Goal: Communication & Community: Answer question/provide support

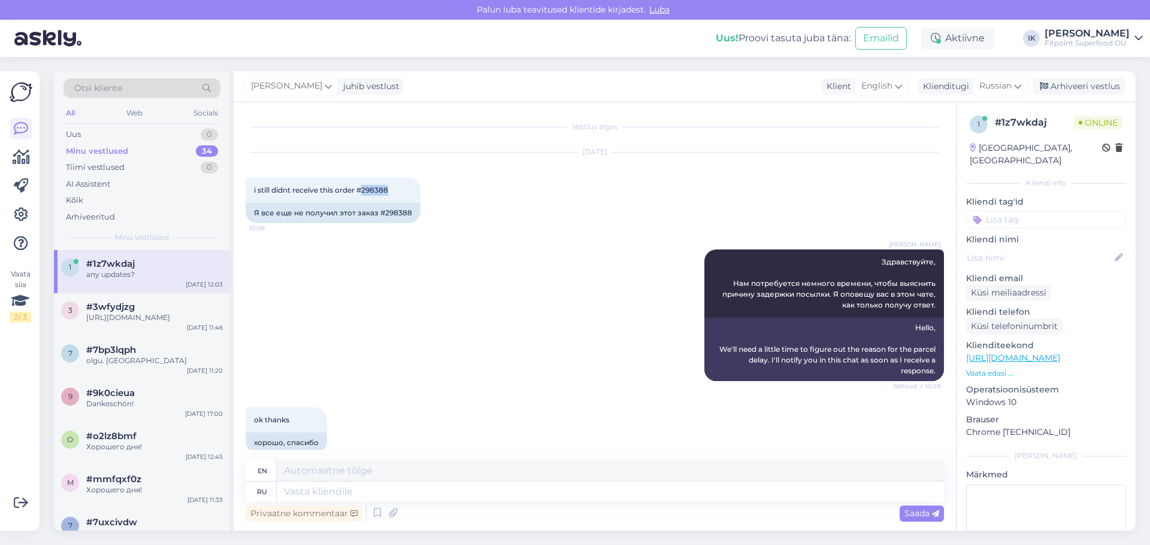
scroll to position [947, 0]
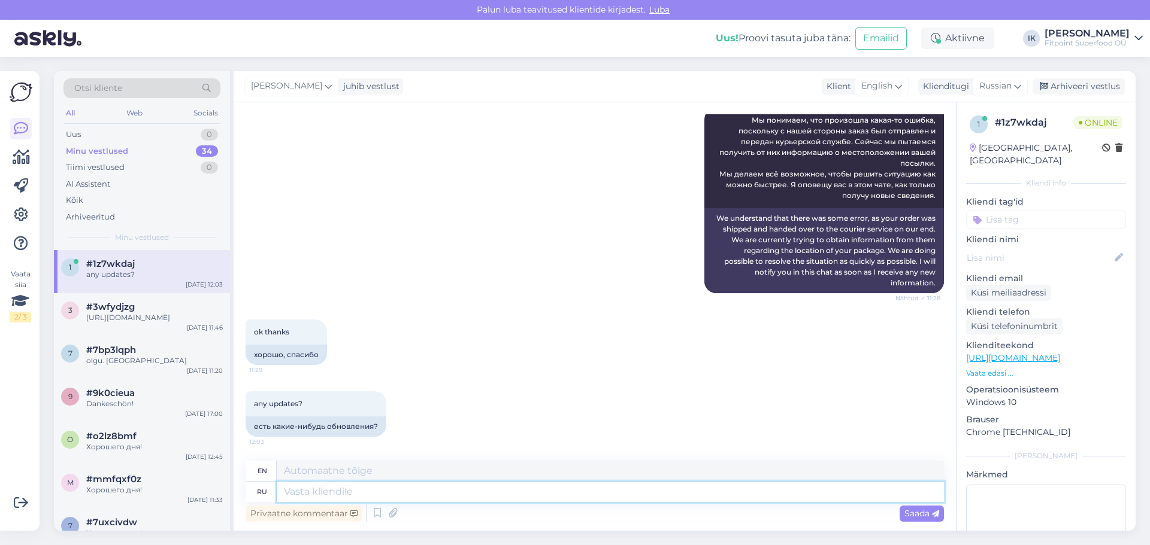
click at [429, 492] on textarea at bounding box center [610, 492] width 667 height 20
paste textarea "Мы уже обратились в курьерскую службу и сейчас ожидаем их ответа. Обычно они от…"
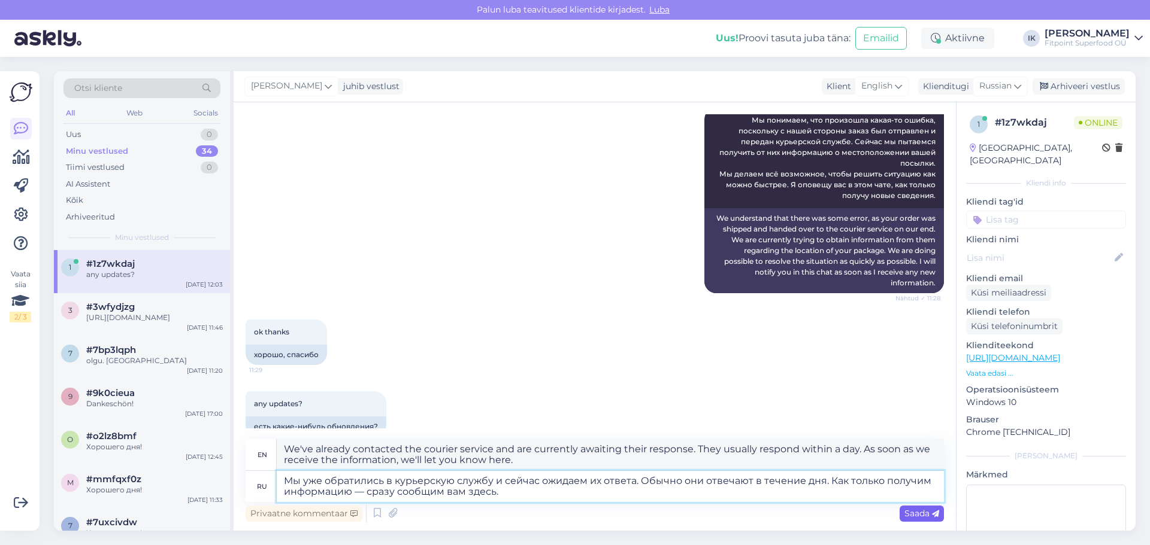
type textarea "Мы уже обратились в курьерскую службу и сейчас ожидаем их ответа. Обычно они от…"
click at [921, 514] on span "Saada" at bounding box center [921, 513] width 35 height 11
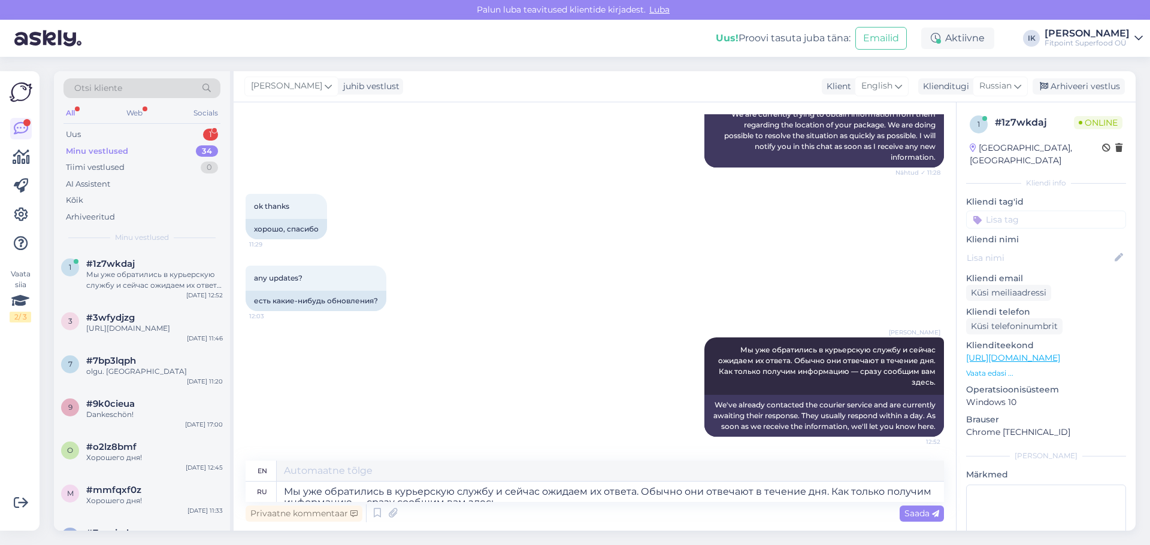
click at [213, 125] on div "Otsi kliente All Web Socials Uus 1 Minu vestlused 34 Tiimi vestlused 0 AI Assis…" at bounding box center [142, 160] width 176 height 179
click at [212, 129] on div "1" at bounding box center [210, 135] width 15 height 12
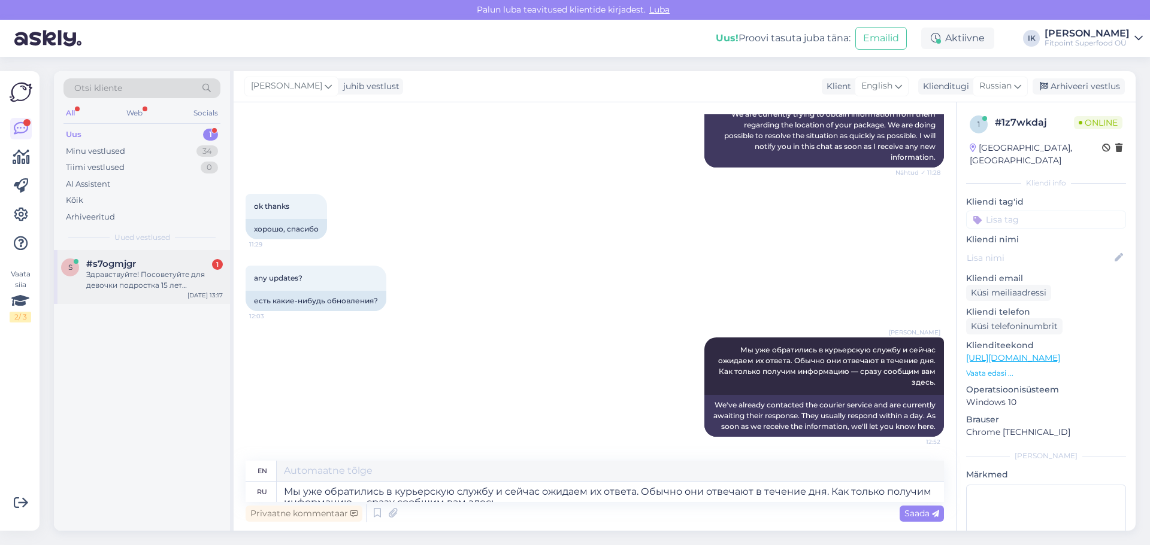
click at [198, 268] on div "#s7ogmjgr 1" at bounding box center [154, 264] width 137 height 11
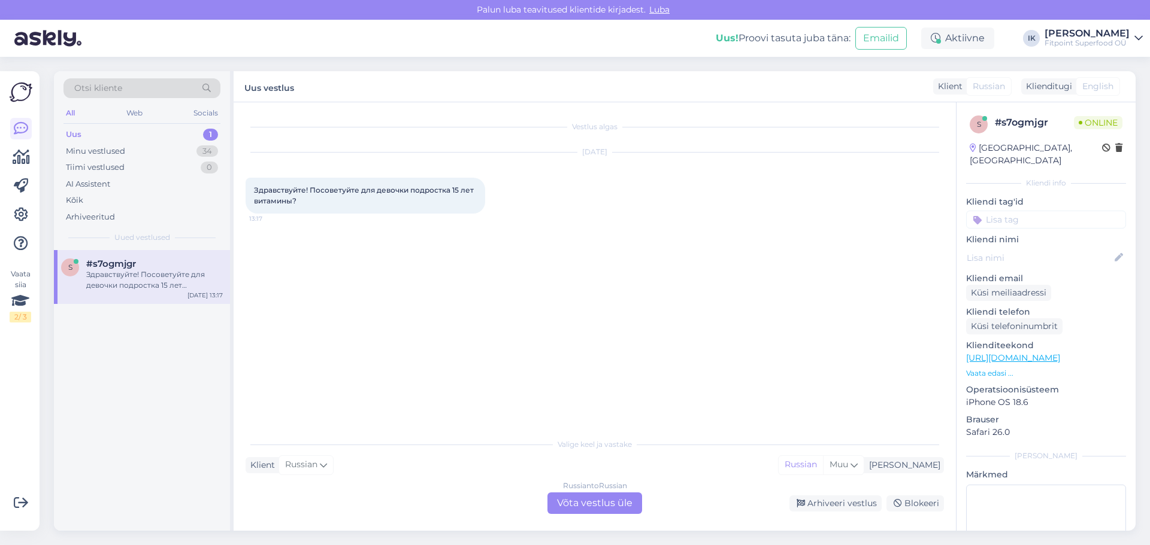
click at [594, 496] on div "Russian to Russian Võta vestlus üle" at bounding box center [594, 504] width 95 height 22
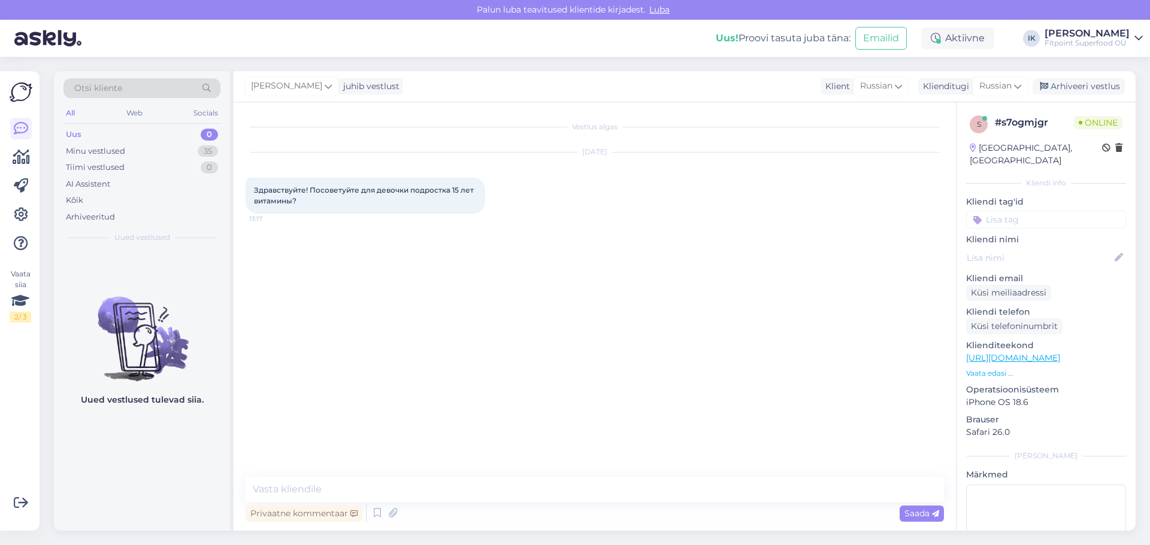
click at [1021, 353] on link "[URL][DOMAIN_NAME]" at bounding box center [1013, 358] width 94 height 11
click at [563, 493] on textarea at bounding box center [594, 489] width 698 height 25
type textarea "з"
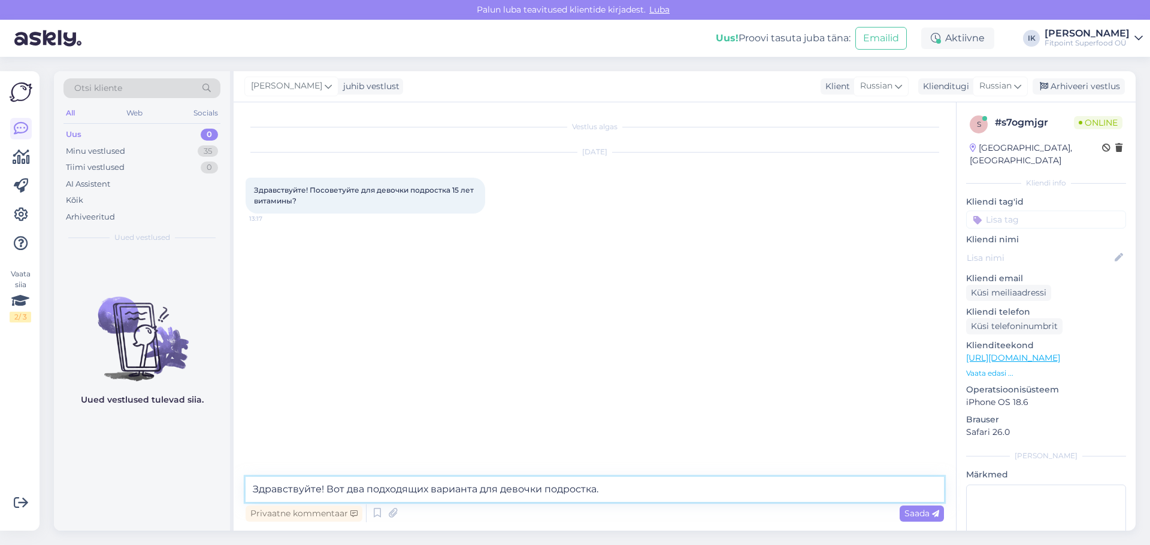
type textarea "Здравствуйте! Вот два подходящих варианта для девочки подростка."
click at [924, 516] on span "Saada" at bounding box center [921, 513] width 35 height 11
click at [898, 497] on div "Vestlus algas [DATE] Здравствуйте! Посоветуйте для девочки подростка 15 лет вит…" at bounding box center [595, 316] width 722 height 429
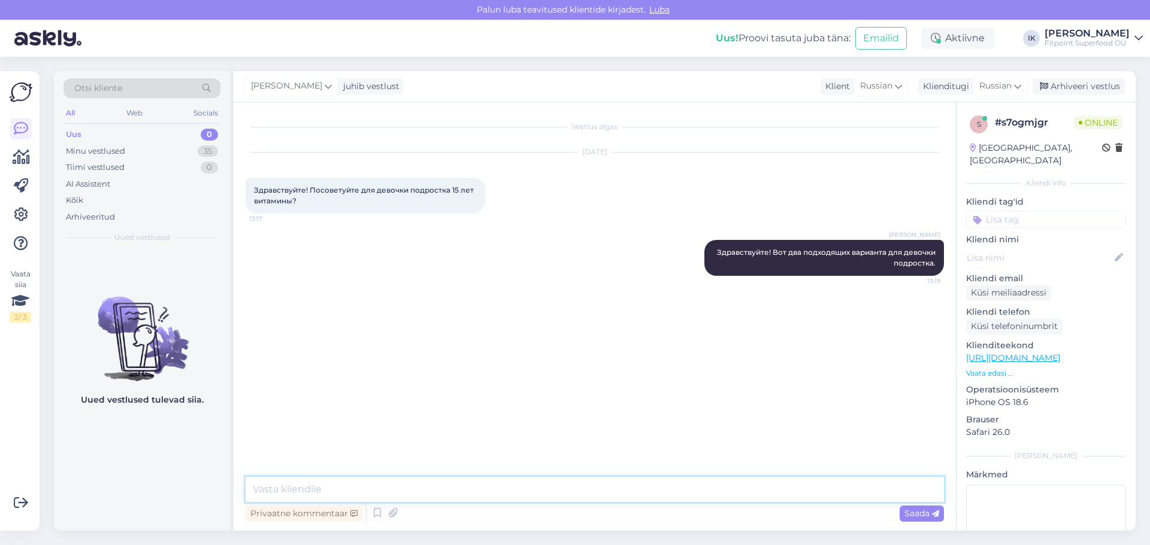
click at [899, 489] on textarea at bounding box center [594, 489] width 698 height 25
paste textarea "[URL][DOMAIN_NAME]"
type textarea "[URL][DOMAIN_NAME]"
click at [921, 516] on span "Saada" at bounding box center [921, 513] width 35 height 11
click at [710, 492] on textarea at bounding box center [594, 489] width 698 height 25
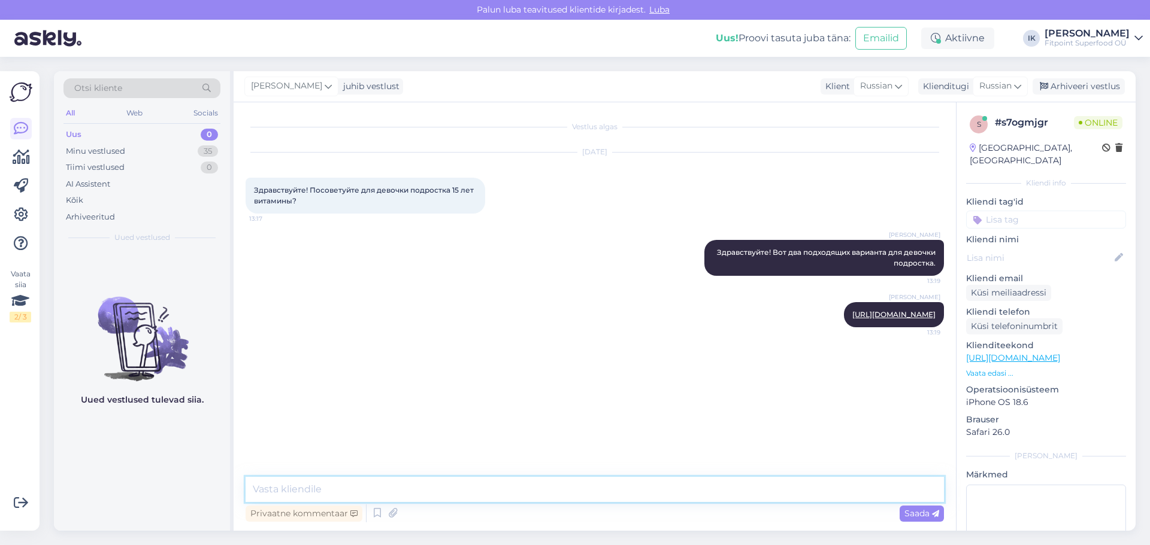
paste textarea "[URL][DOMAIN_NAME]"
type textarea "[URL][DOMAIN_NAME]"
click at [916, 515] on span "Saada" at bounding box center [921, 513] width 35 height 11
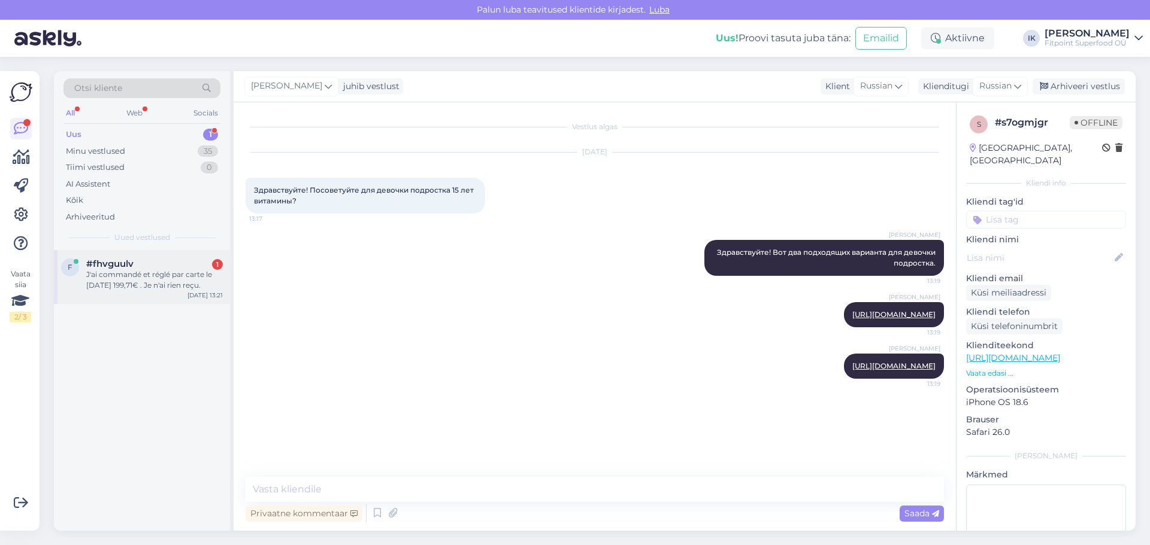
click at [205, 286] on div "J'ai commandé et réglé par carte le [DATE] 199,71€ . Je n'ai rien reçu." at bounding box center [154, 280] width 137 height 22
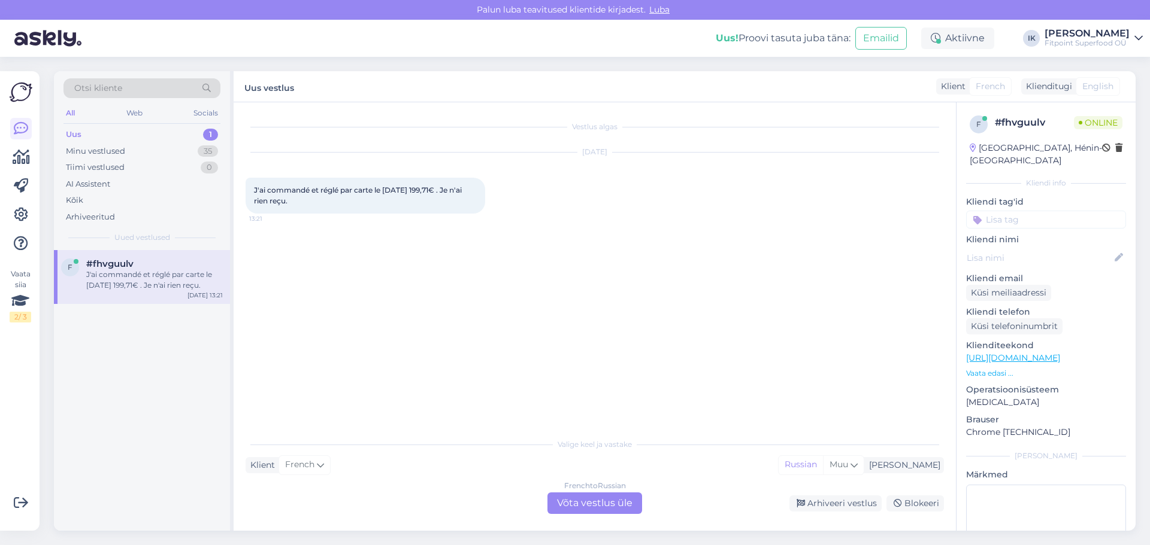
click at [601, 494] on div "French to Russian Võta vestlus üle" at bounding box center [594, 504] width 95 height 22
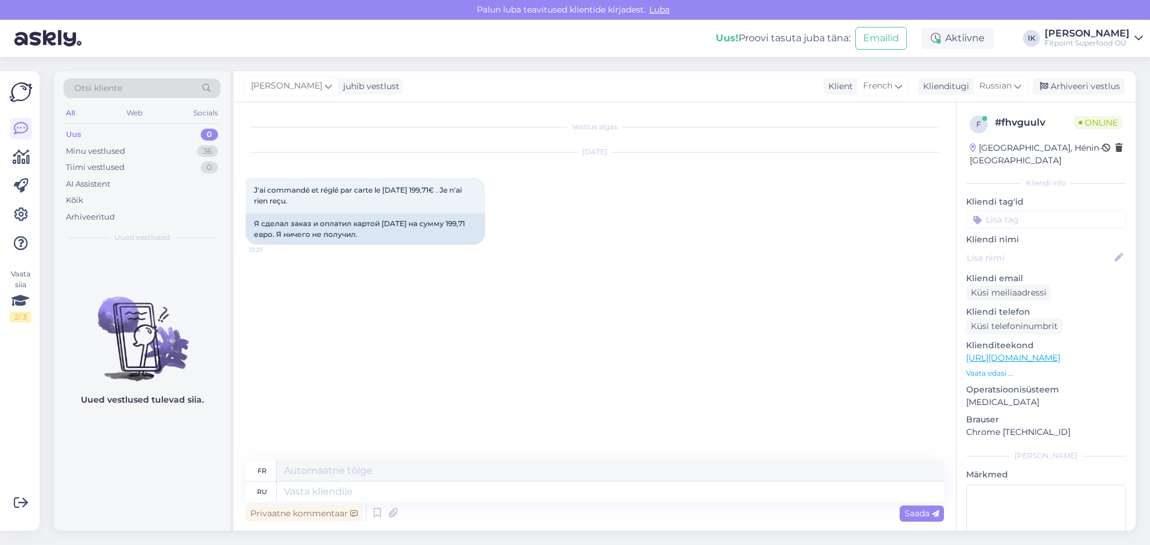
click at [721, 277] on div "Vestlus algas [DATE] J'ai commandé et réglé par carte le [DATE] 199,71€ . Je n'…" at bounding box center [599, 282] width 709 height 336
drag, startPoint x: 366, startPoint y: 233, endPoint x: 245, endPoint y: 214, distance: 122.4
click at [245, 214] on div "Я сделал заказ и оплатил картой [DATE] на сумму 199,71 евро. Я ничего не получи…" at bounding box center [364, 229] width 239 height 31
copy div "Я сделал заказ и оплатил картой [DATE] на сумму 199,71 евро. Я ничего не получи…"
click at [570, 368] on div "Vestlus algas [DATE] J'ai commandé et réglé par carte le [DATE] 199,71€ . Je n'…" at bounding box center [599, 282] width 709 height 336
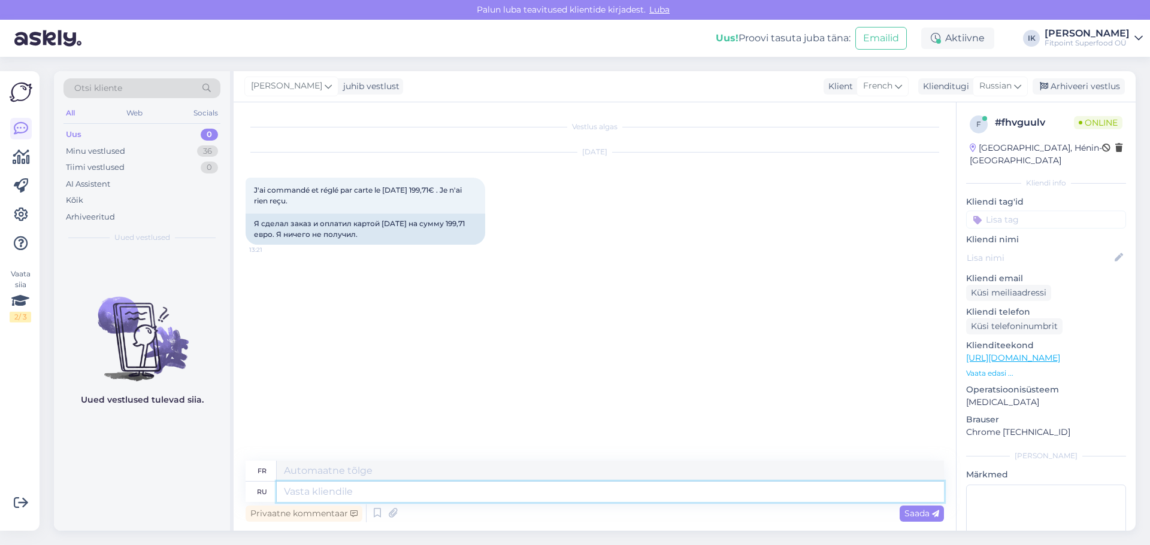
click at [369, 487] on textarea at bounding box center [610, 492] width 667 height 20
type textarea "Здравствуйте!"
type textarea "Bonjour!"
click at [445, 487] on textarea "Здравствуйте!" at bounding box center [610, 492] width 667 height 20
click at [697, 500] on textarea "Здравствуйте!" at bounding box center [610, 492] width 667 height 20
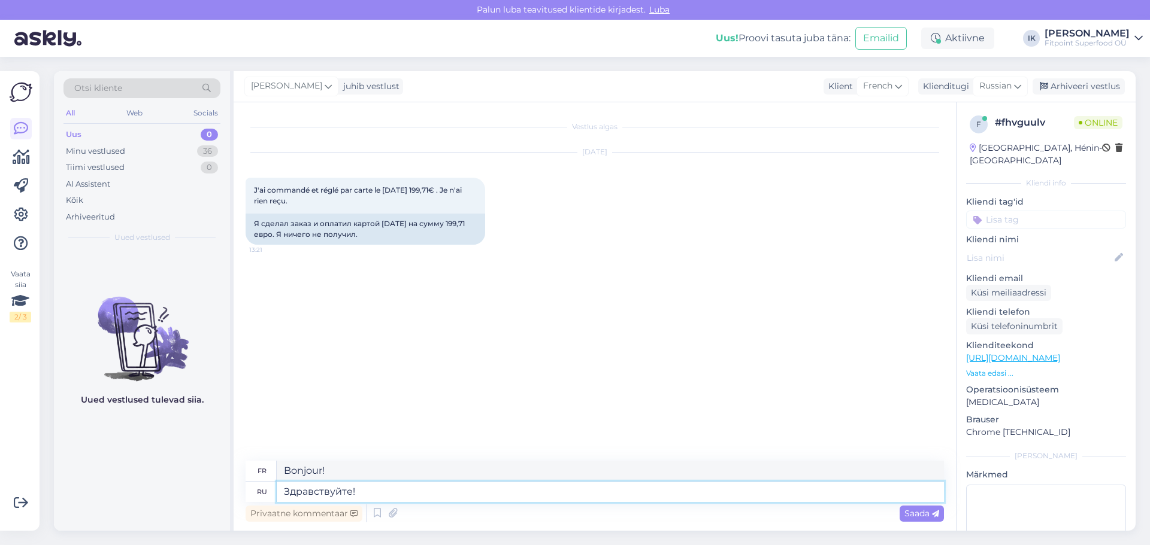
click at [691, 500] on textarea "Здравствуйте!" at bounding box center [610, 492] width 667 height 20
drag, startPoint x: 383, startPoint y: 488, endPoint x: 156, endPoint y: 481, distance: 227.0
click at [156, 481] on div "Otsi kliente All Web Socials Uus 0 Minu vestlused 36 Tiimi vestlused 0 AI Assis…" at bounding box center [594, 301] width 1081 height 460
paste textarea ", Пожалуйста, пришлите нам номер вашего заказа. Если вы его не сохранили, то на…"
type textarea "Здравствуйте, Пожалуйста, пришлите нам номер вашего заказа. Если вы его не сохр…"
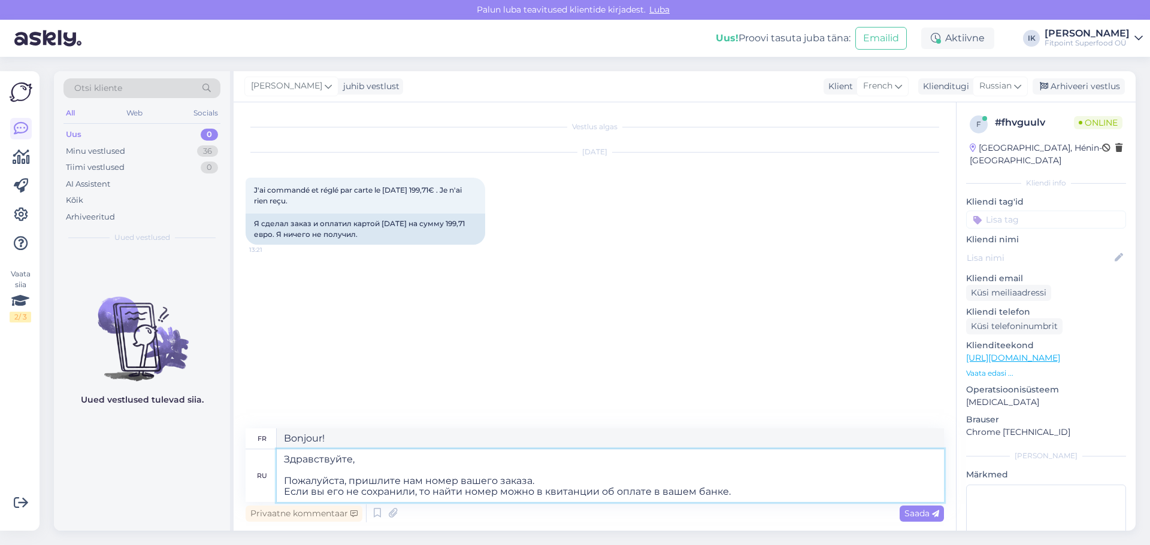
click at [620, 468] on textarea "Здравствуйте, Пожалуйста, пришлите нам номер вашего заказа. Если вы его не сохр…" at bounding box center [610, 476] width 667 height 53
type textarea "Bonjour, Veuillez nous envoyer votre numéro de commande. Si vous ne l'avez pas …"
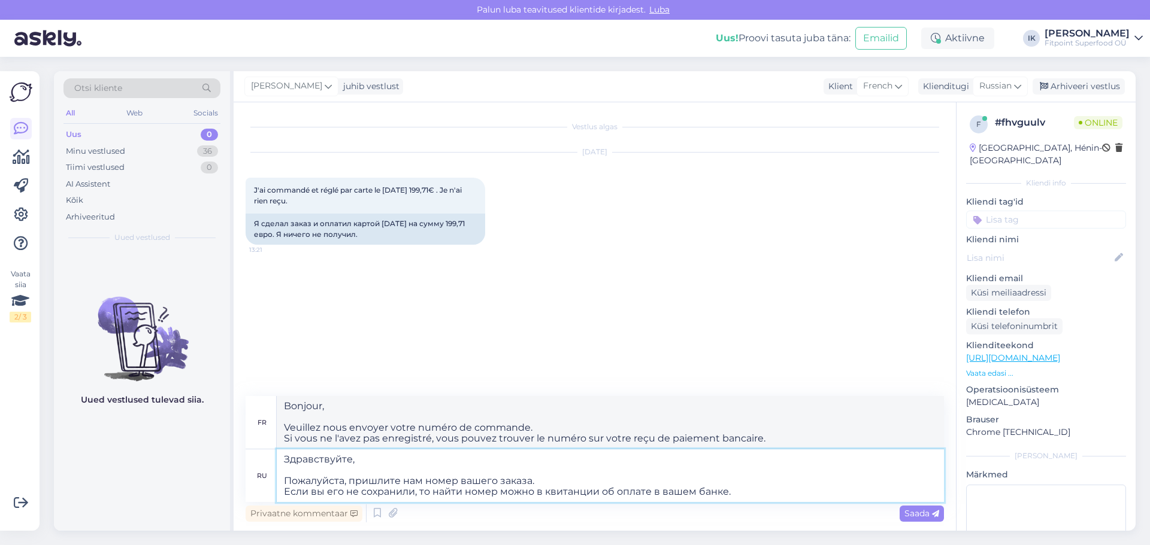
click at [641, 474] on textarea "Здравствуйте, Пожалуйста, пришлите нам номер вашего заказа. Если вы его не сохр…" at bounding box center [610, 476] width 667 height 53
click at [552, 481] on textarea "Здравствуйте, Пожалуйста, пришлите нам номер вашего заказа. Если вы его не сохр…" at bounding box center [610, 476] width 667 height 53
type textarea "Здравствуйте, Пожалуйста, пришлите нам номер вашего заказа. Если вы его не сохр…"
click at [915, 510] on span "Saada" at bounding box center [921, 513] width 35 height 11
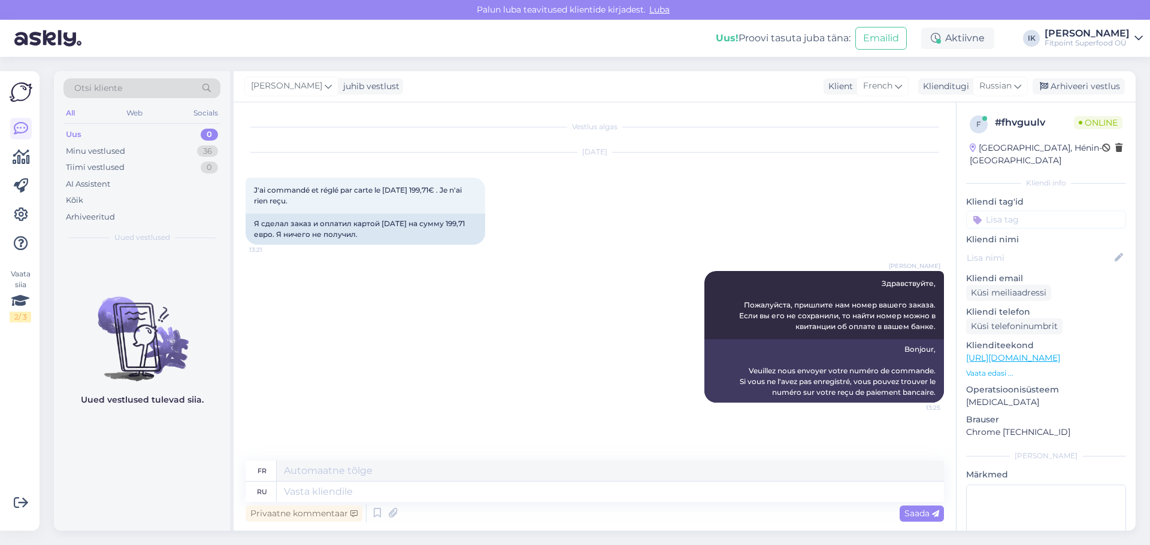
click at [1000, 368] on p "Vaata edasi ..." at bounding box center [1046, 373] width 160 height 11
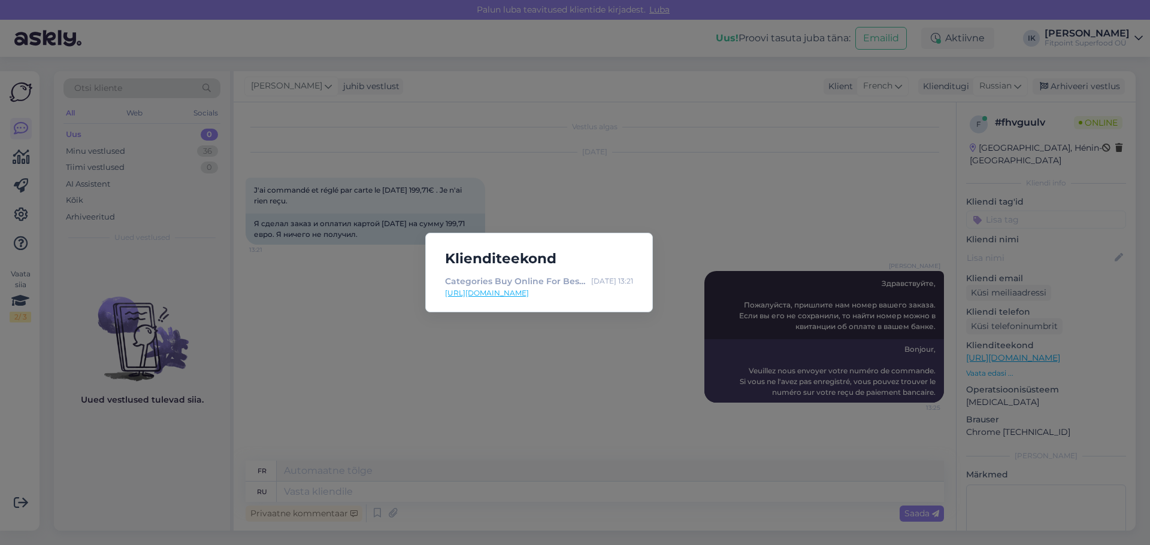
click at [670, 174] on div "Klienditeekond Categories Buy Online For Best Prices from [GEOGRAPHIC_DATA] [GE…" at bounding box center [575, 272] width 1150 height 545
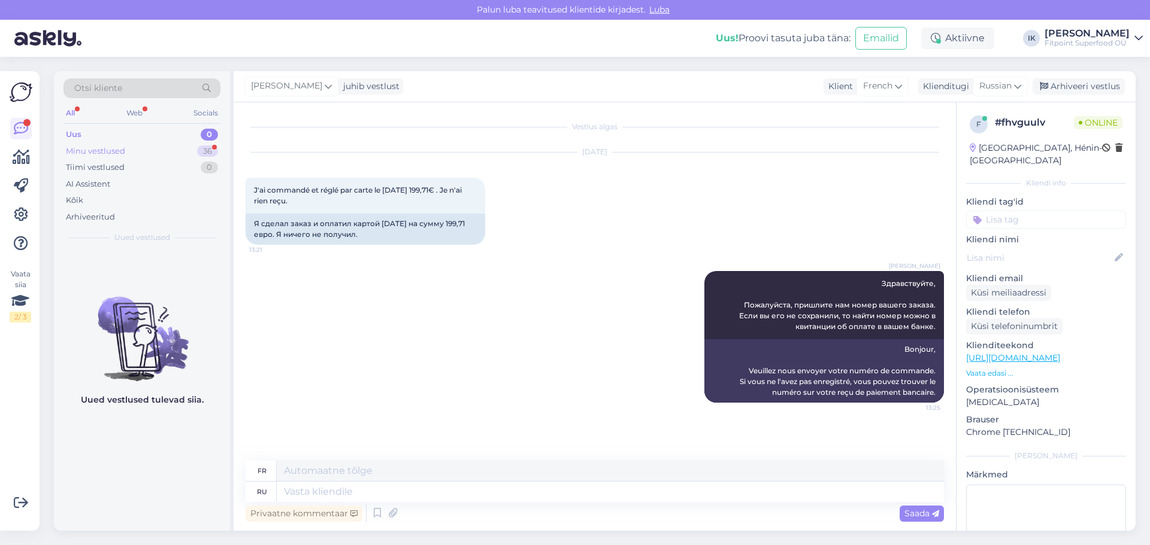
click at [182, 150] on div "Minu vestlused 36" at bounding box center [141, 151] width 157 height 17
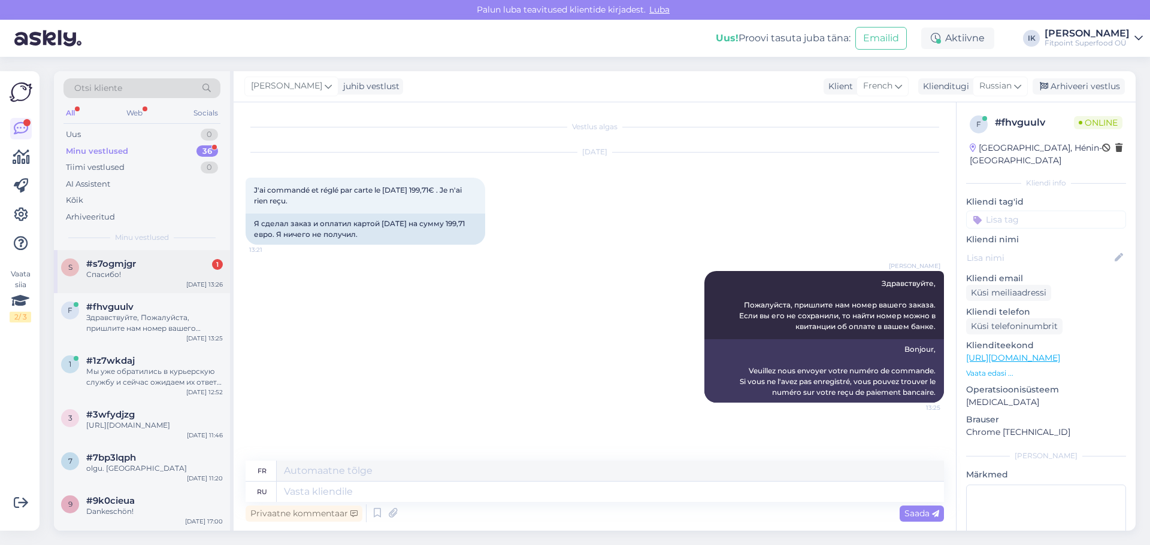
click at [181, 281] on div "s #s7ogmjgr 1 Спасибо! [DATE] 13:26" at bounding box center [142, 271] width 176 height 43
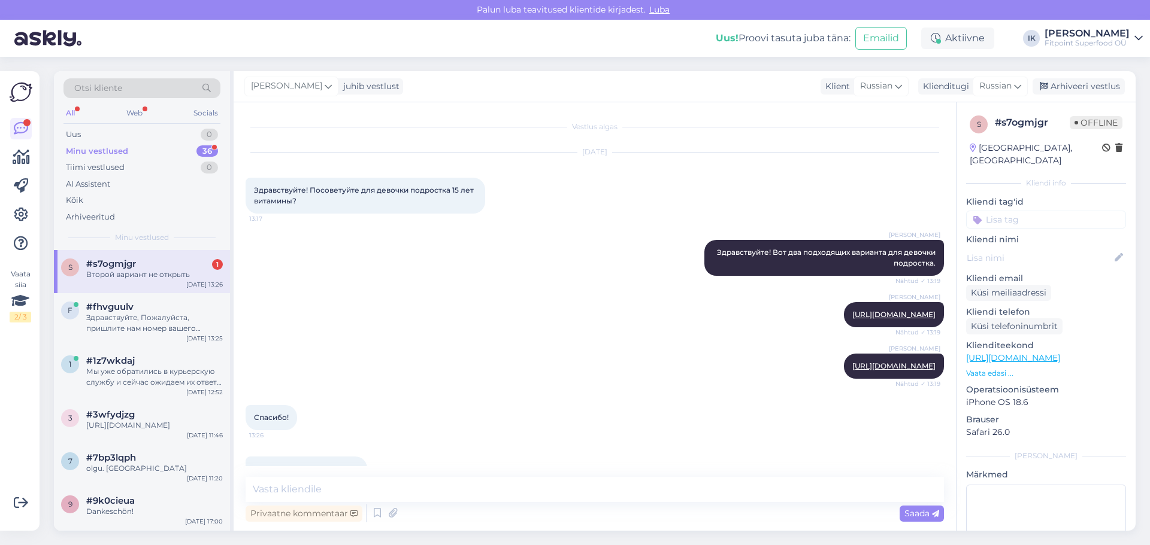
scroll to position [50, 0]
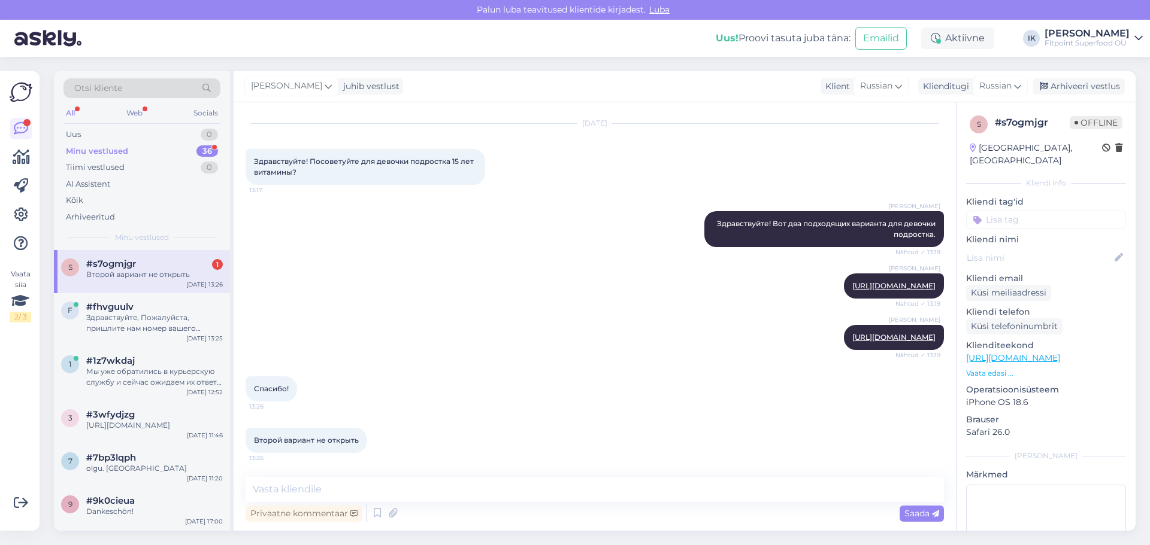
click at [204, 271] on div "Второй вариант не открыть" at bounding box center [154, 274] width 137 height 11
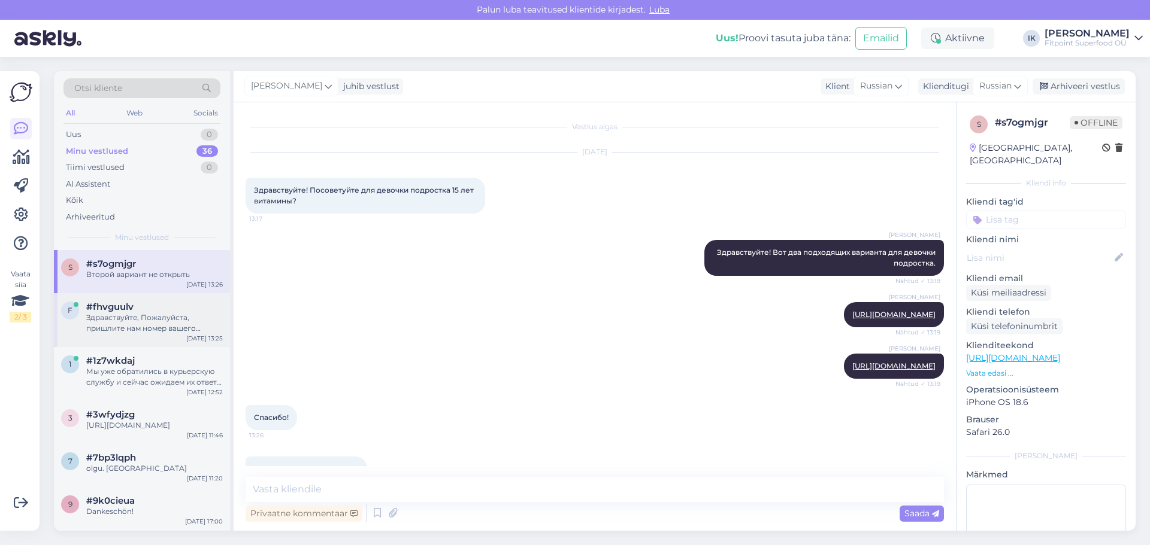
click at [204, 313] on div "Здравствуйте, Пожалуйста, пришлите нам номер вашего заказа. Если вы его не сохр…" at bounding box center [154, 324] width 137 height 22
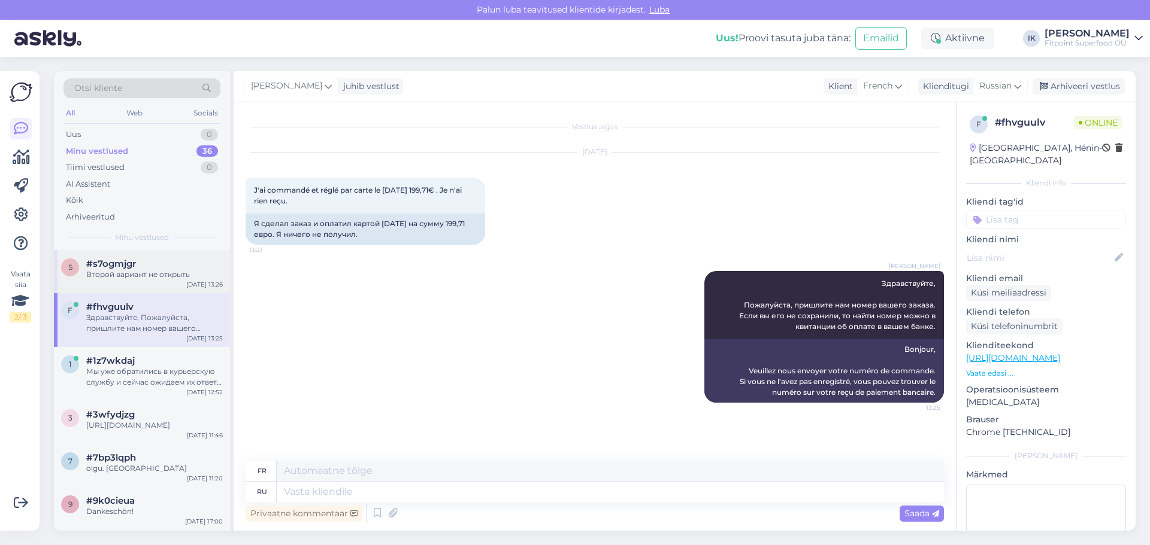
click at [198, 278] on div "Второй вариант не открыть" at bounding box center [154, 274] width 137 height 11
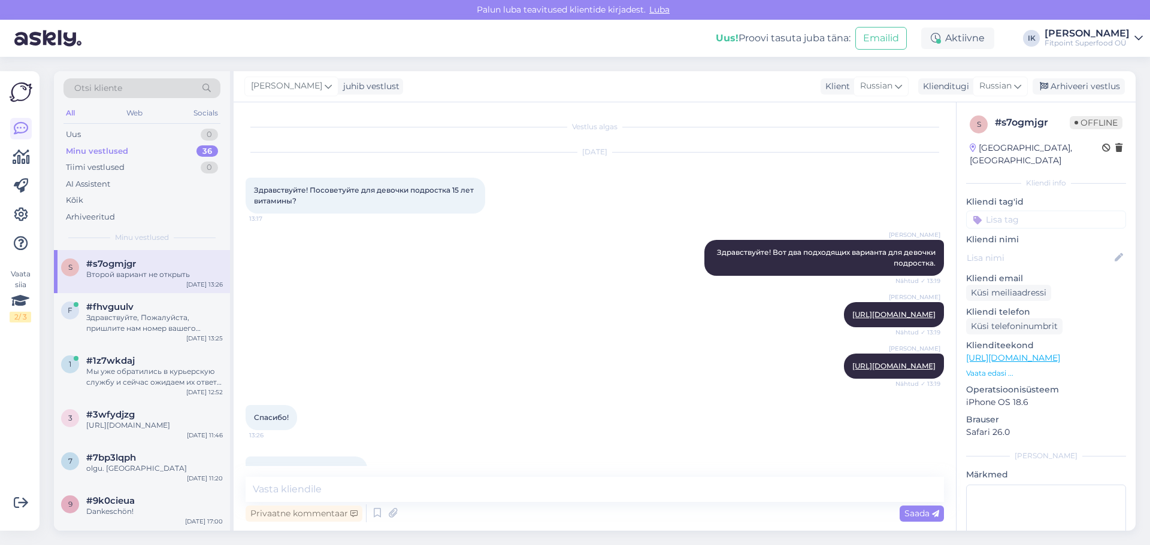
scroll to position [50, 0]
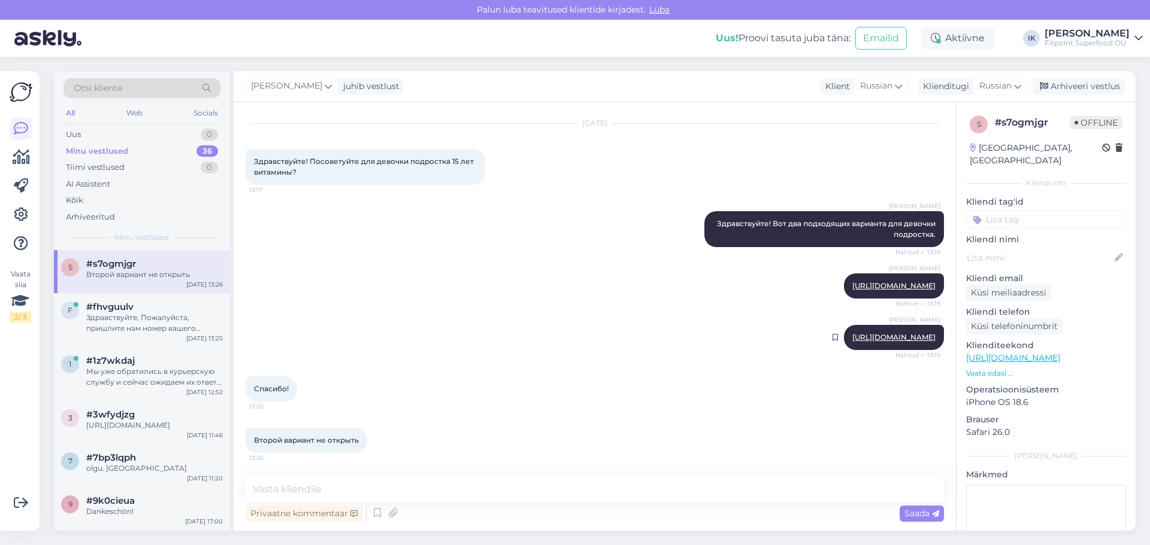
click at [909, 337] on link "[URL][DOMAIN_NAME]" at bounding box center [893, 337] width 83 height 9
click at [442, 493] on textarea at bounding box center [594, 489] width 698 height 25
click at [912, 333] on link "[URL][DOMAIN_NAME]" at bounding box center [893, 337] width 83 height 9
click at [549, 489] on textarea "Странно, у меня ссылка работает" at bounding box center [594, 489] width 698 height 25
drag, startPoint x: 338, startPoint y: 493, endPoint x: 310, endPoint y: 487, distance: 28.1
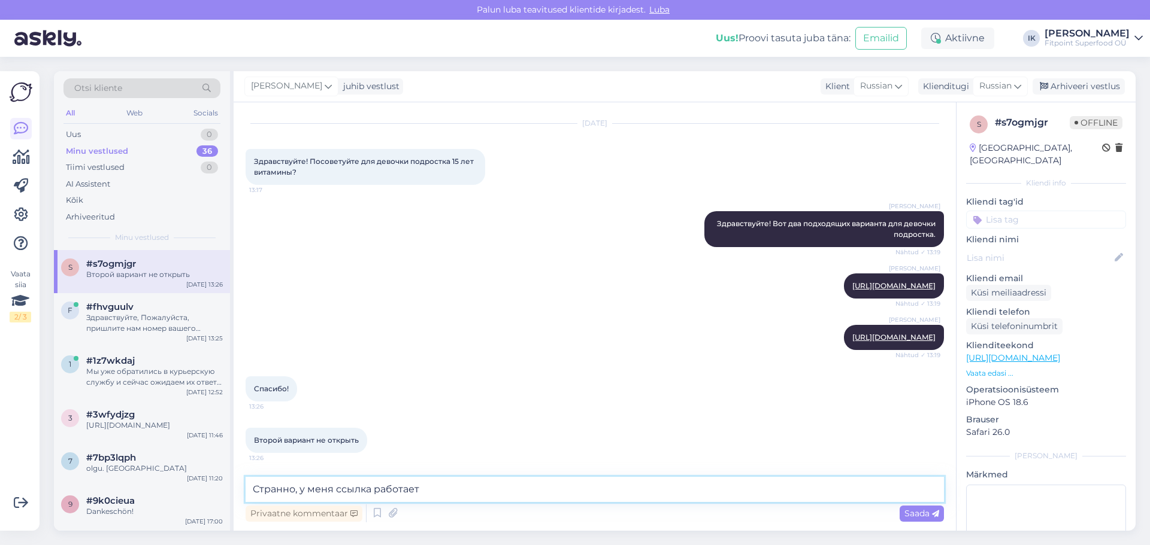
click at [310, 487] on textarea "Странно, у меня ссылка работает" at bounding box center [594, 489] width 698 height 25
click at [449, 486] on textarea "Странно, у нас ссылка работает" at bounding box center [594, 489] width 698 height 25
type textarea "Странно, у нас ссылка работает. Попробуйте через эту"
paste textarea "[URL][DOMAIN_NAME]"
type textarea "[URL][DOMAIN_NAME]"
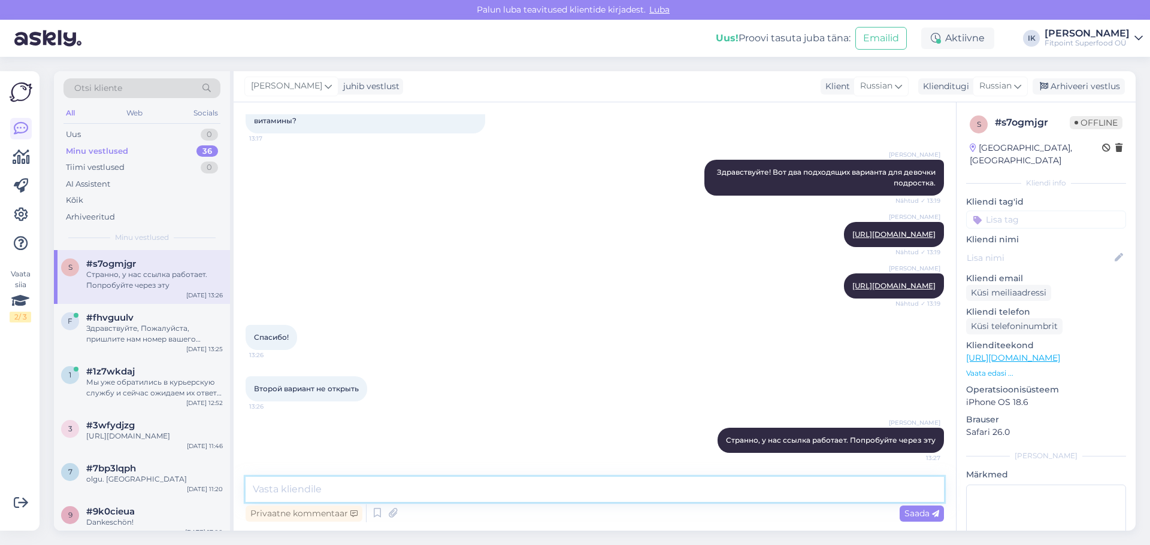
scroll to position [164, 0]
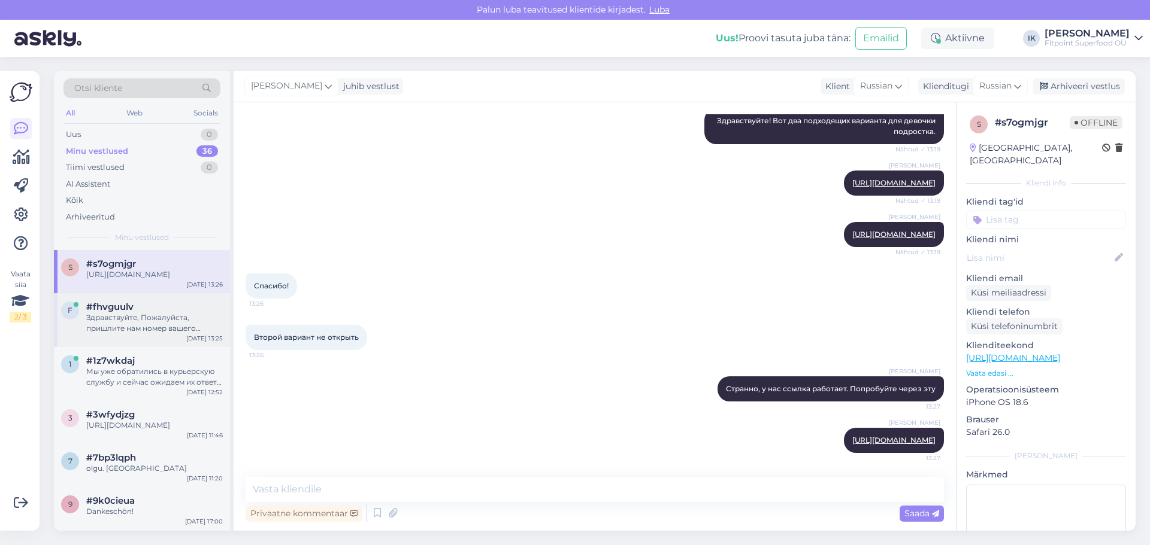
click at [204, 334] on div "Здравствуйте, Пожалуйста, пришлите нам номер вашего заказа. Если вы его не сохр…" at bounding box center [154, 324] width 137 height 22
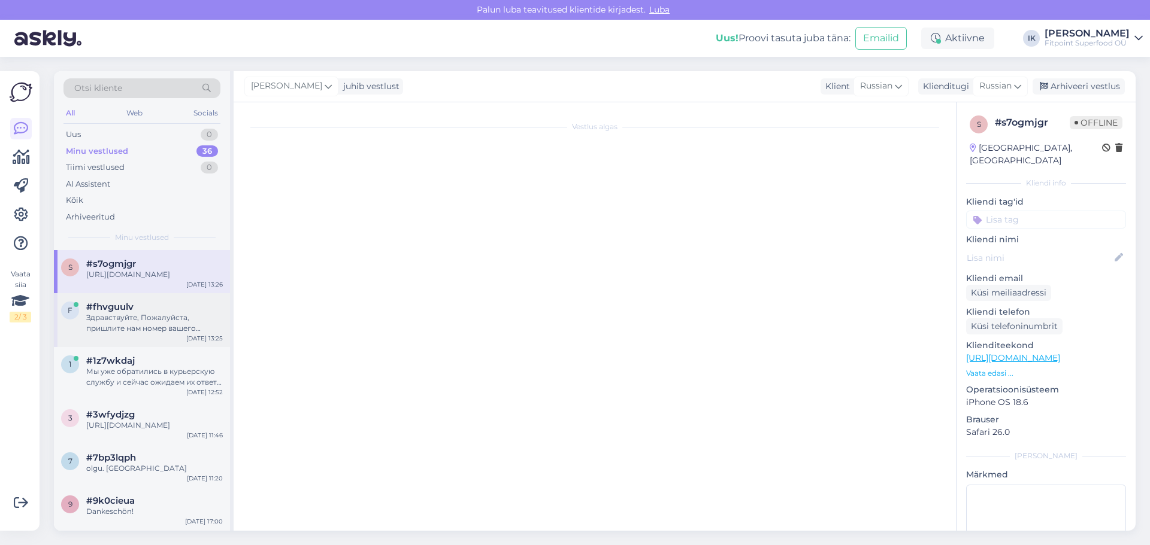
scroll to position [0, 0]
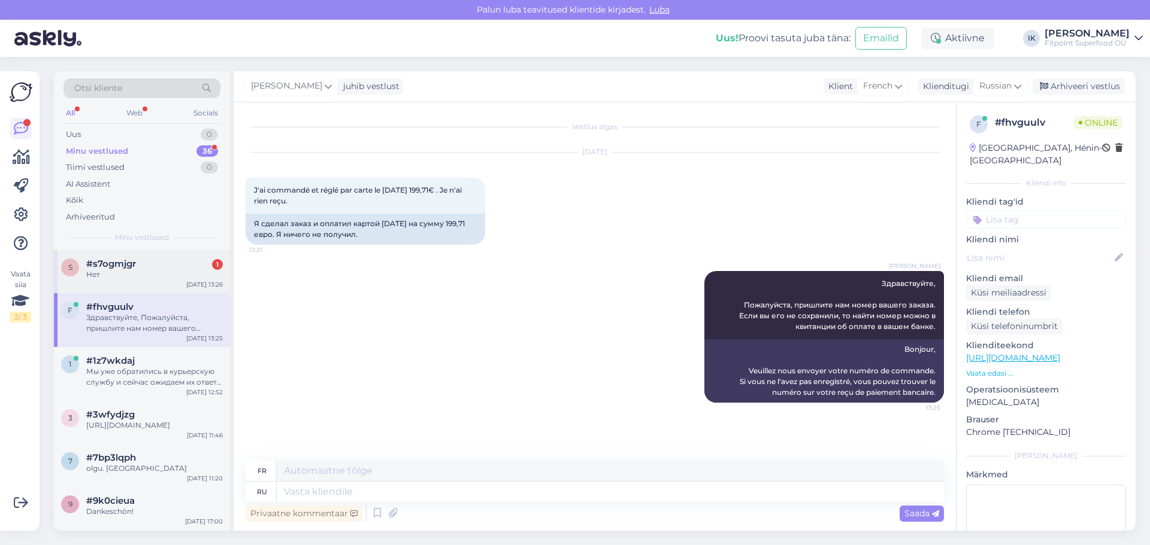
click at [127, 271] on div "Нет" at bounding box center [154, 274] width 137 height 11
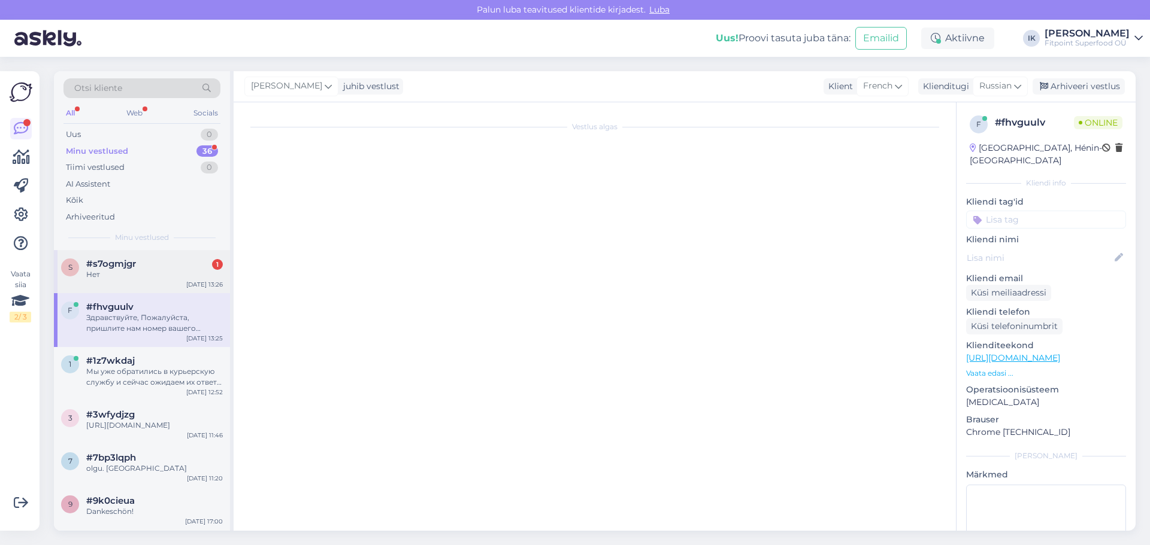
scroll to position [216, 0]
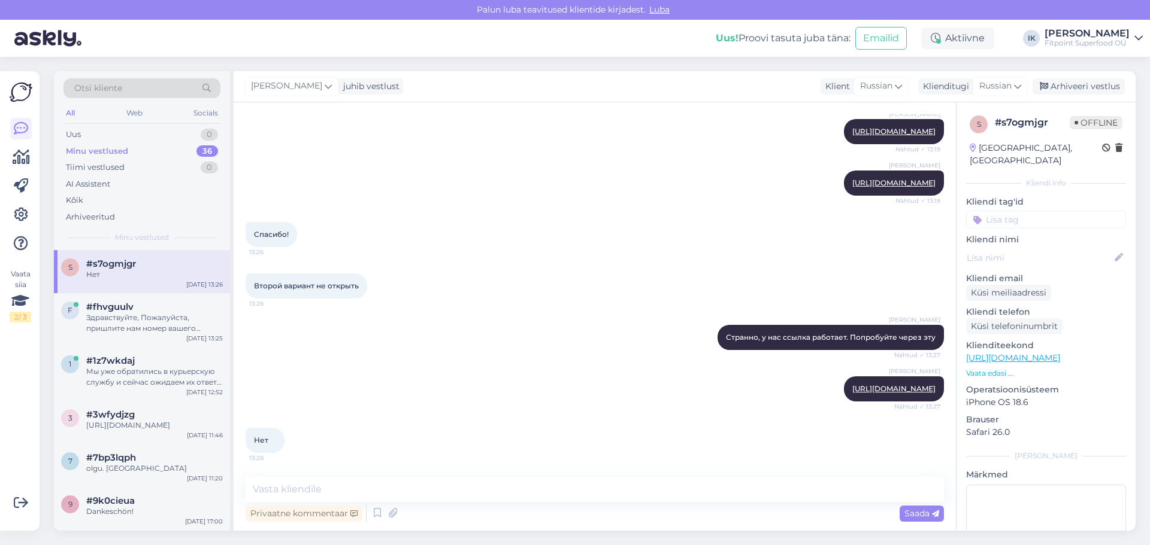
click at [995, 368] on p "Vaata edasi ..." at bounding box center [1046, 373] width 160 height 11
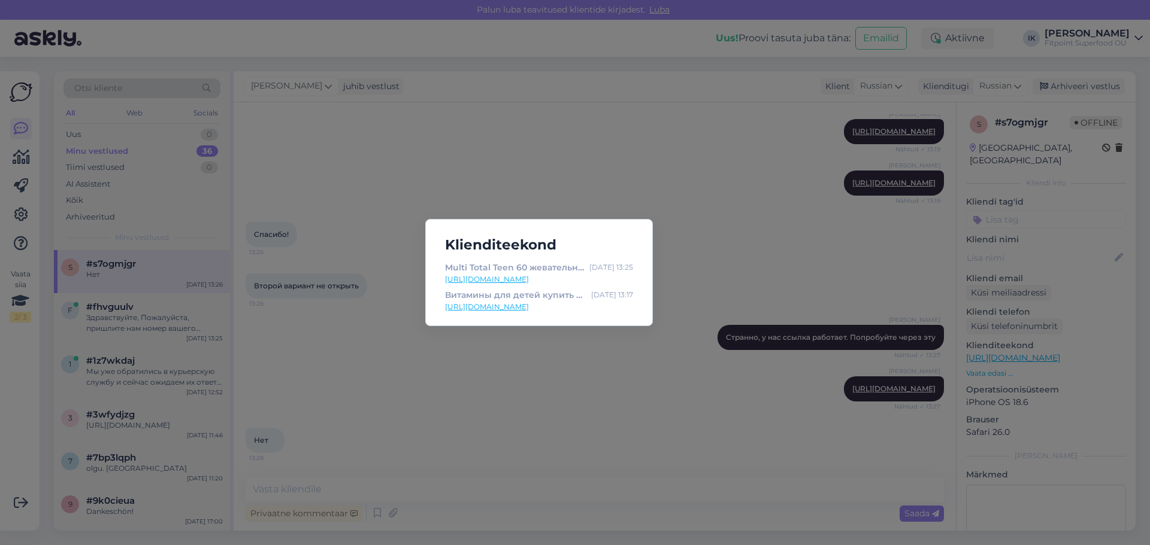
click at [480, 305] on link "[URL][DOMAIN_NAME]" at bounding box center [539, 307] width 188 height 11
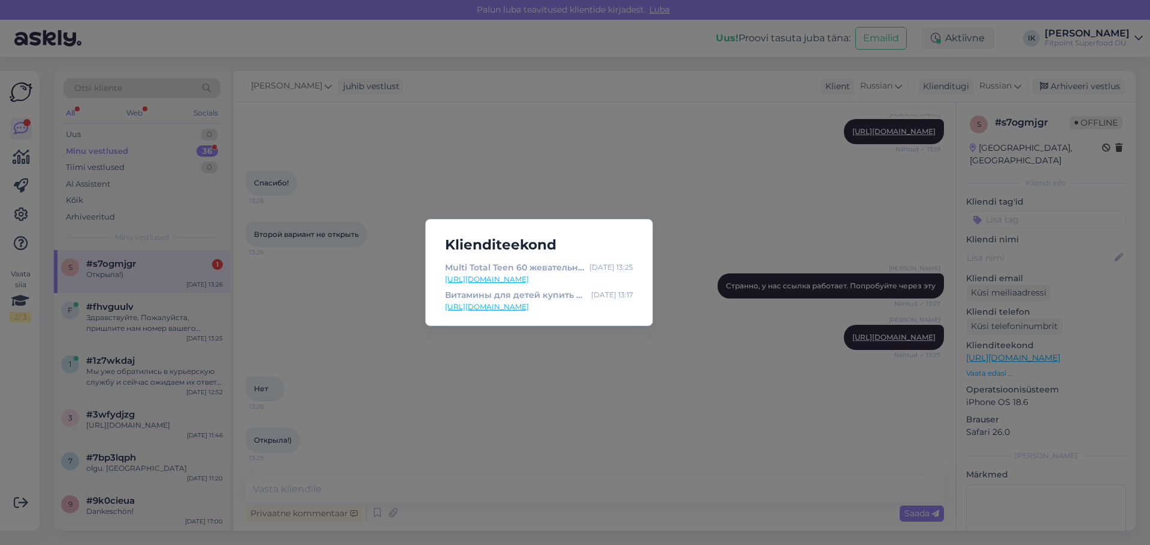
click at [504, 452] on div "Klienditeekond Multi Total Teen 60 жевательных таблеток Livol купить здесь [DAT…" at bounding box center [575, 272] width 1150 height 545
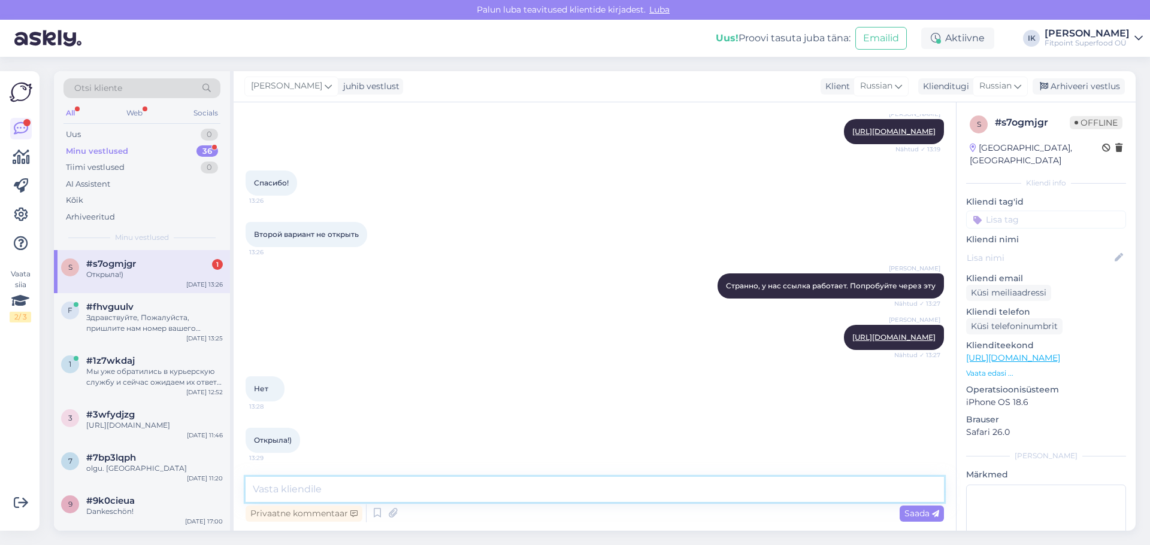
click at [513, 489] on textarea at bounding box center [594, 489] width 698 height 25
type textarea "Супер! Будут вопросы - обращайтесь!"
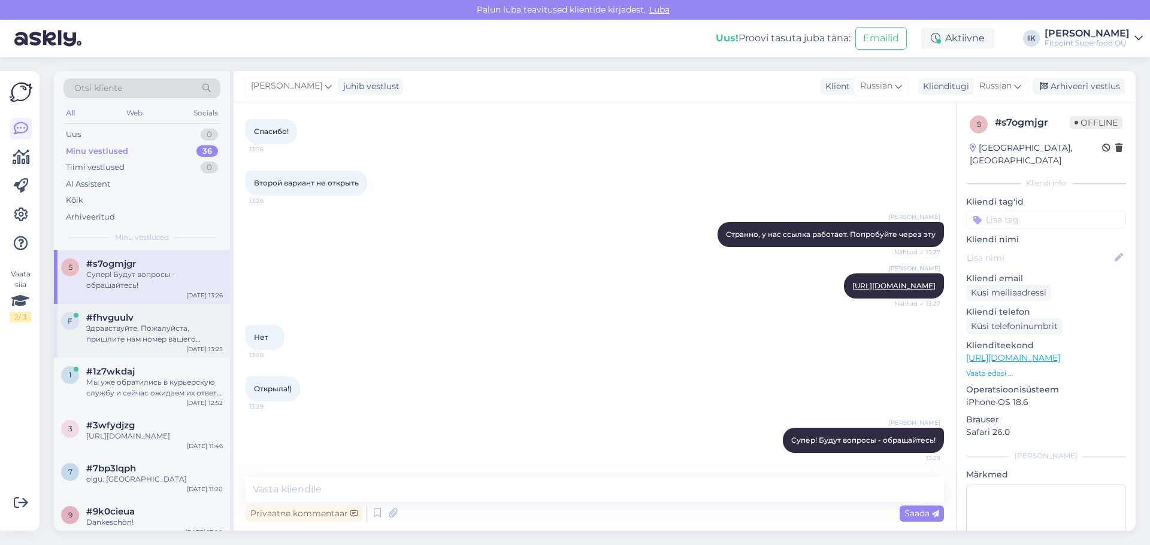
click at [207, 320] on div "#fhvguulv" at bounding box center [154, 318] width 137 height 11
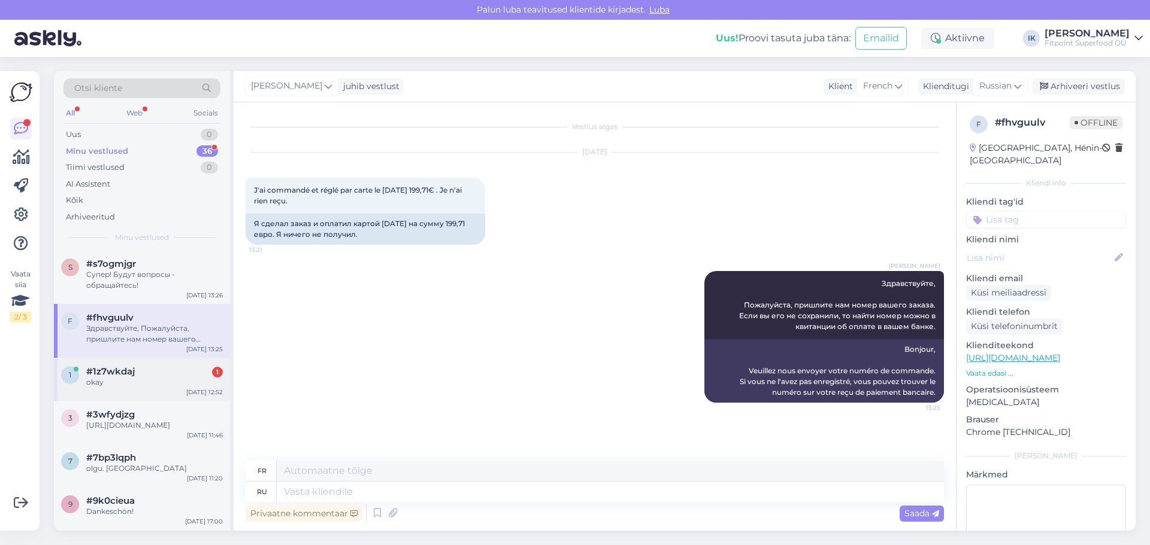
click at [191, 360] on div "1 #1z7wkdaj 1 okay [DATE] 12:52" at bounding box center [142, 379] width 176 height 43
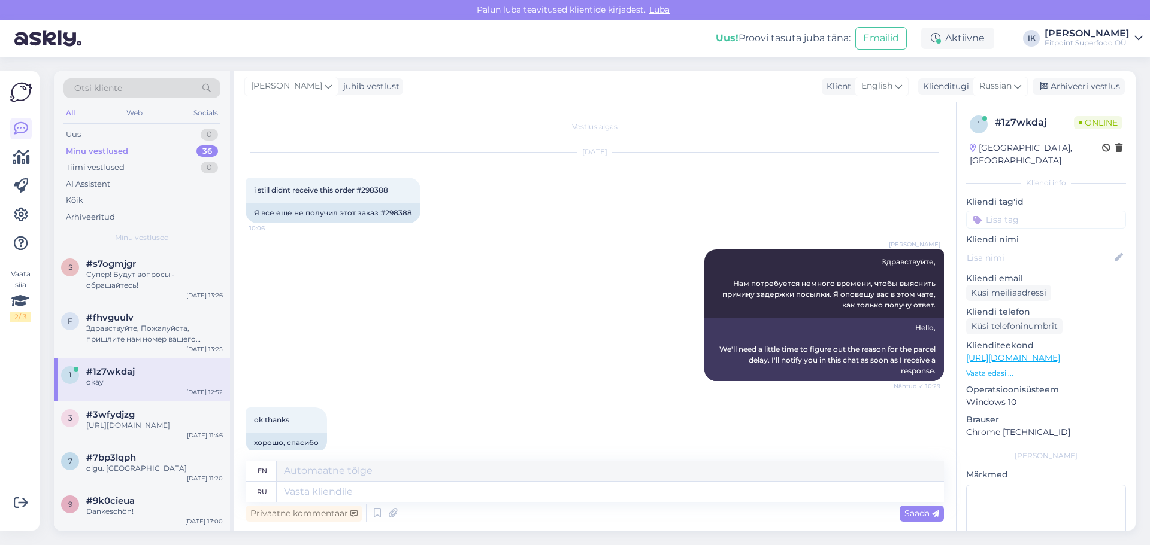
scroll to position [1155, 0]
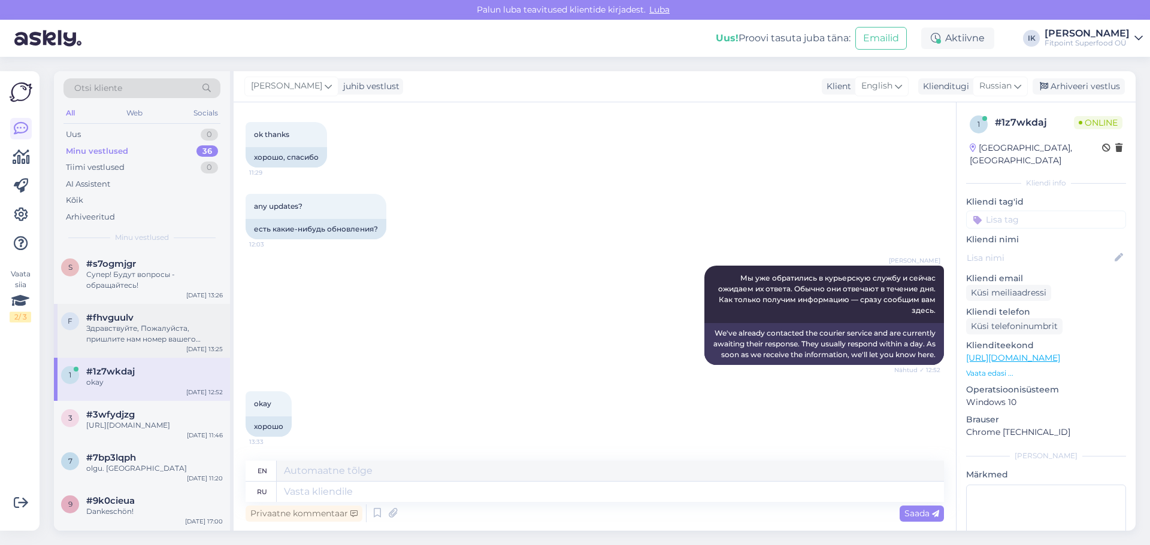
click at [177, 338] on div "Здравствуйте, Пожалуйста, пришлите нам номер вашего заказа. Если вы его не сохр…" at bounding box center [154, 334] width 137 height 22
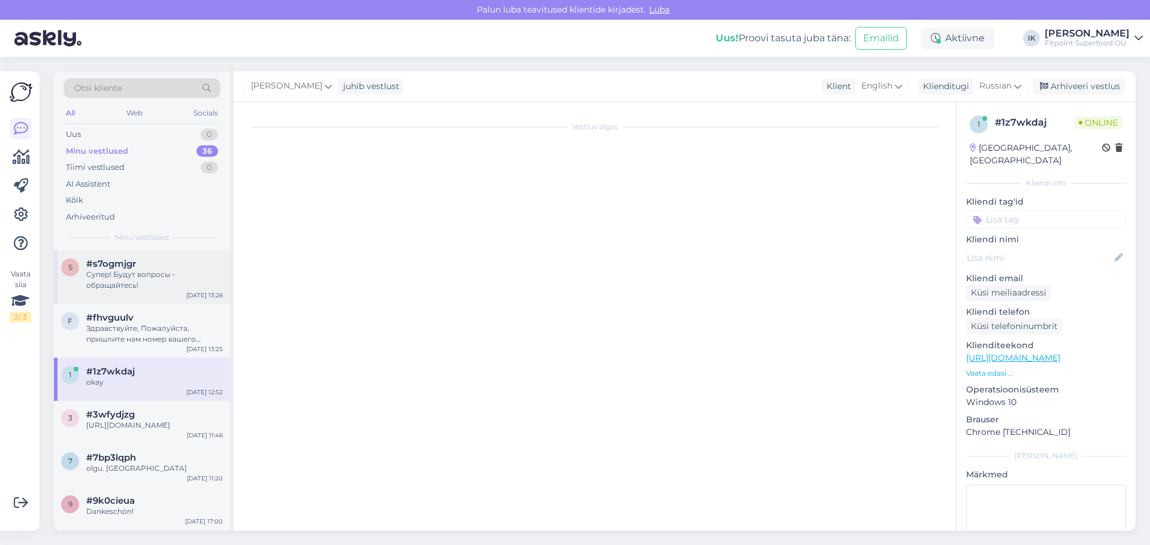
scroll to position [0, 0]
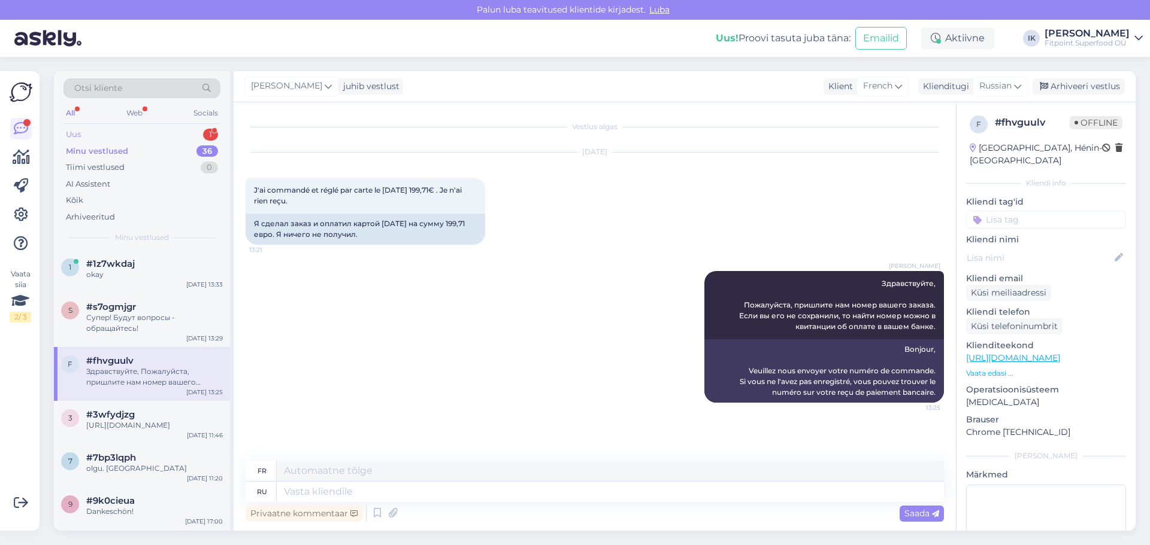
click at [177, 140] on div "Uus 1" at bounding box center [141, 134] width 157 height 17
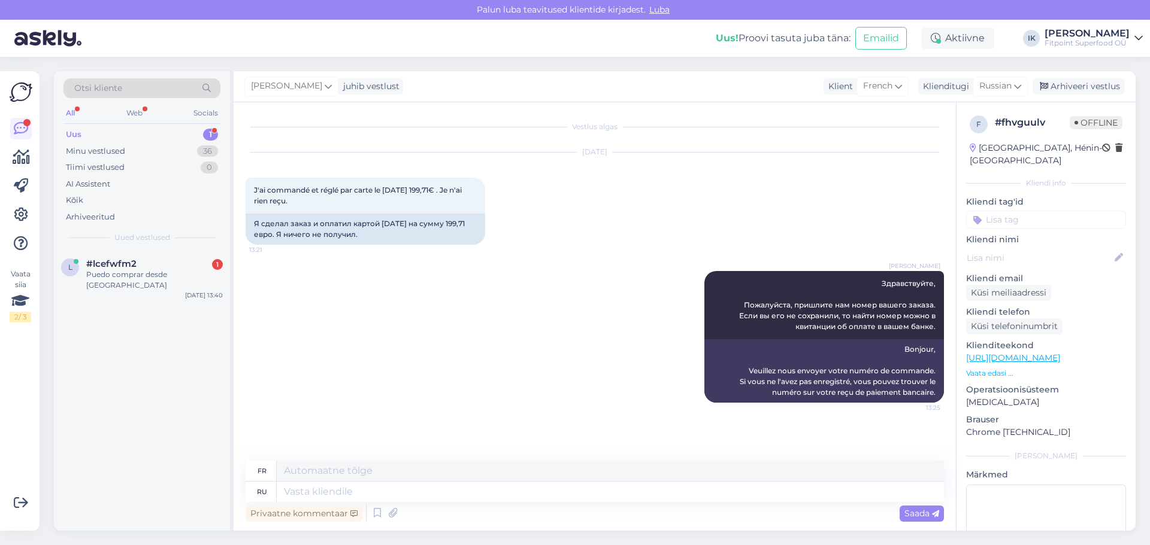
click at [204, 250] on div "Otsi kliente All Web Socials Uus 1 Minu vestlused 36 Tiimi vestlused 0 AI Assis…" at bounding box center [142, 160] width 176 height 179
click at [200, 265] on div "#lcefwfm2 1" at bounding box center [154, 264] width 137 height 11
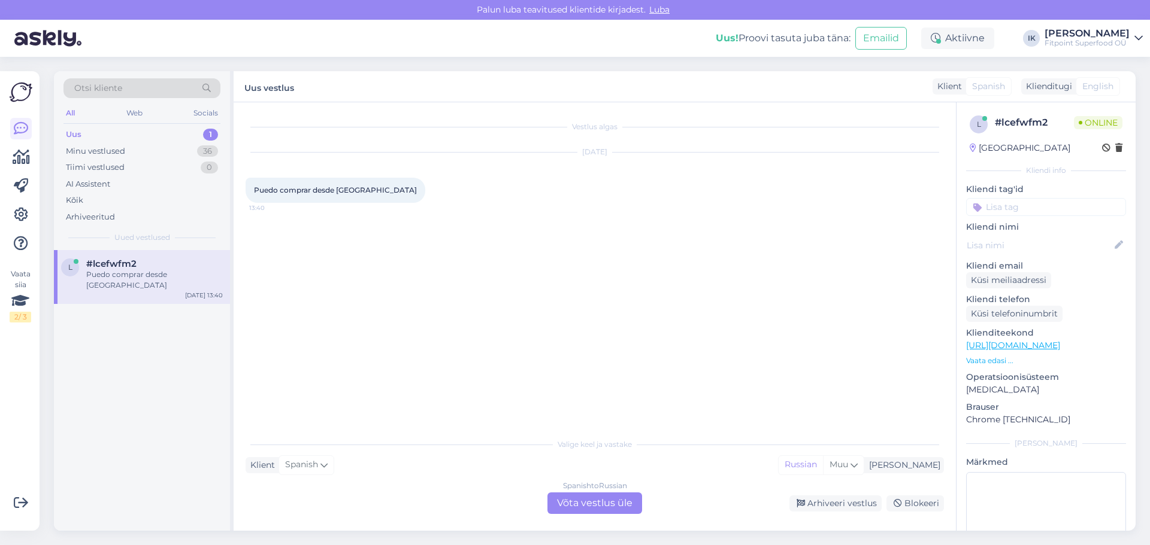
click at [595, 505] on div "Spanish to Russian Võta vestlus üle" at bounding box center [594, 504] width 95 height 22
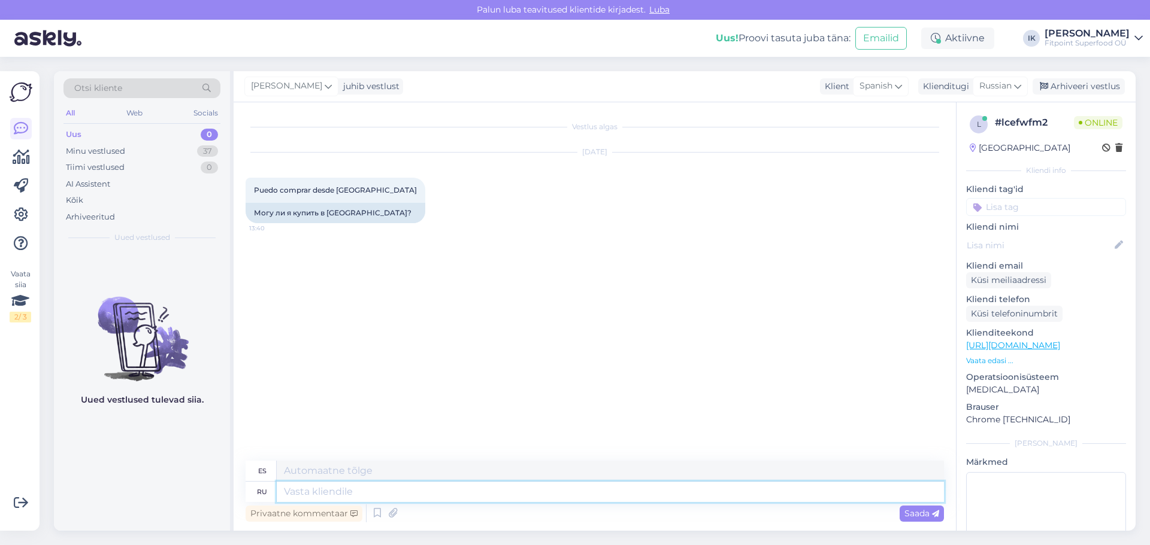
click at [600, 497] on textarea at bounding box center [610, 492] width 667 height 20
type textarea "Здравствуйте1"
type textarea "Hola1"
type textarea "Здравствуйте!"
type textarea "¡Hola!"
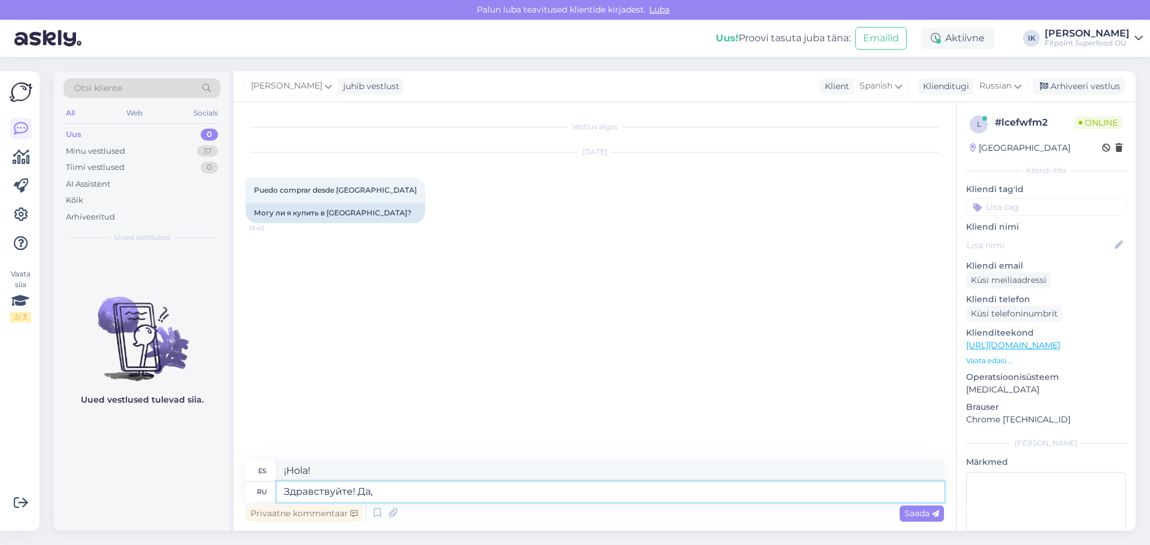
type textarea "Здравствуйте! Да,"
type textarea "¡Hola! Sí,"
type textarea "Здравствуйте! Да, у на"
type textarea "¡Hola! Sí, lo he hecho."
type textarea "Здравствуйте! Да, у нас мо"
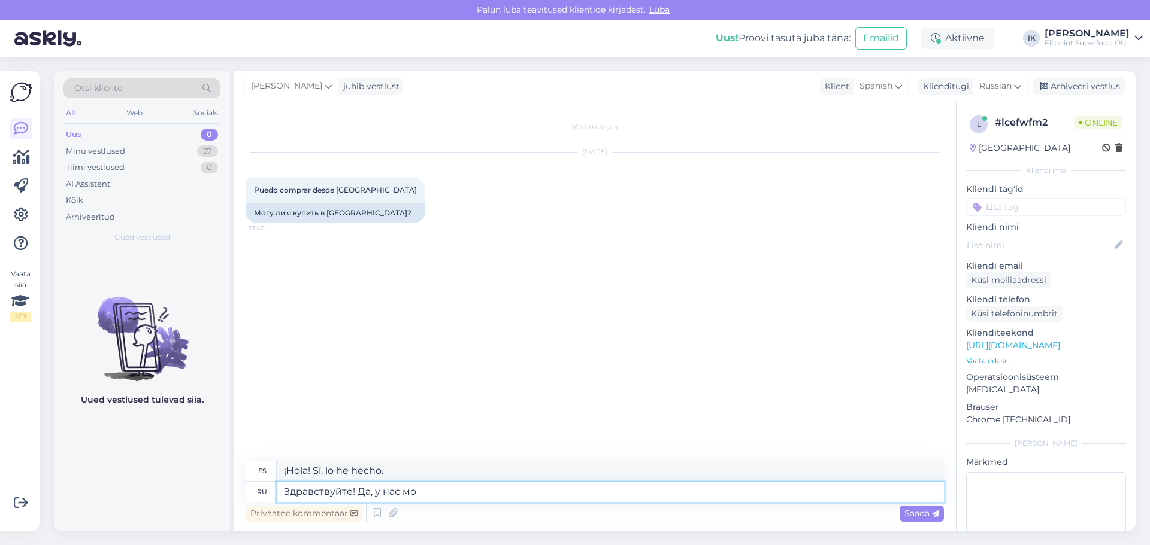
type textarea "¡Hola! Sí, tenemos"
type textarea "Здравствуйте! Да, у нас можн"
type textarea "¡Hola! Sí, tenemos más"
type textarea "Здравствуйте! Да, у нас можно"
type textarea "¡Hola! Sí, puedes."
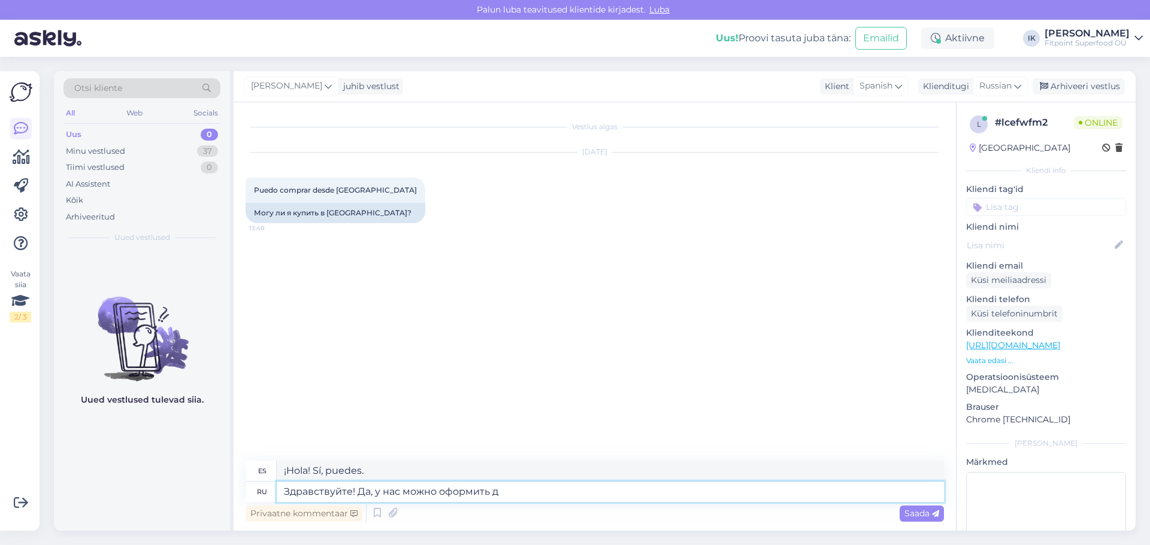
type textarea "Здравствуйте! Да, у нас можно оформить до"
type textarea "¡Hola! Sí, puedes postularte con nosotros."
type textarea "Здравствуйте! Да, у нас можно оформить доставку в"
type textarea "¡Hola! Sí, ofrecemos entrega a domicilio."
type textarea "Здравствуйте! Да, у нас можно оформить доставку в И"
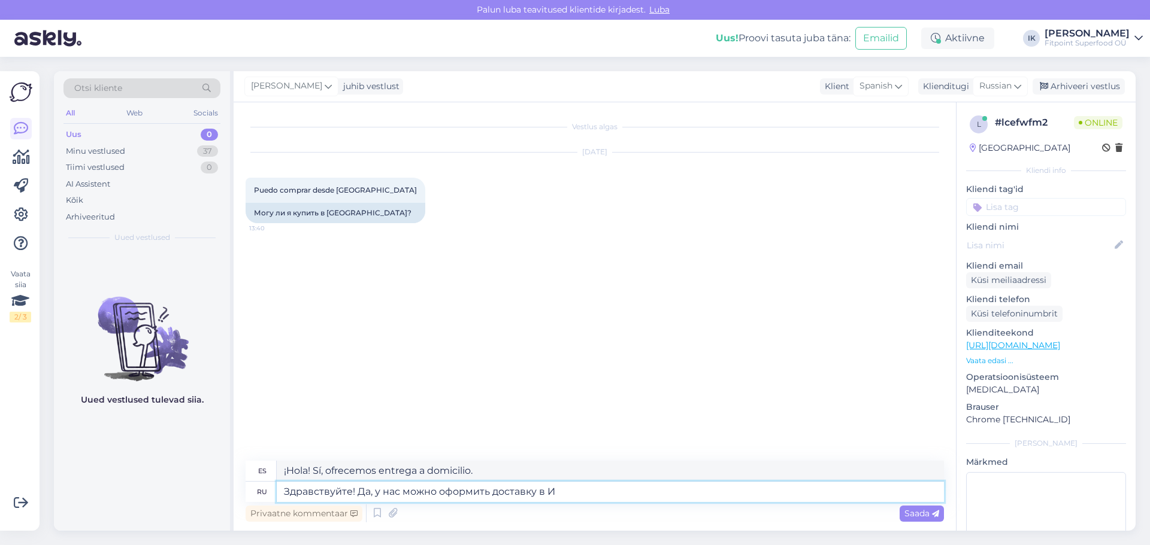
type textarea "¡Hola! Sí, ofrecemos entrega a"
type textarea "Здравствуйте! Да, у нас можно оформить доставку в [GEOGRAPHIC_DATA]."
type textarea "¡Hola! Sí, ofrecemos envíos a [GEOGRAPHIC_DATA]."
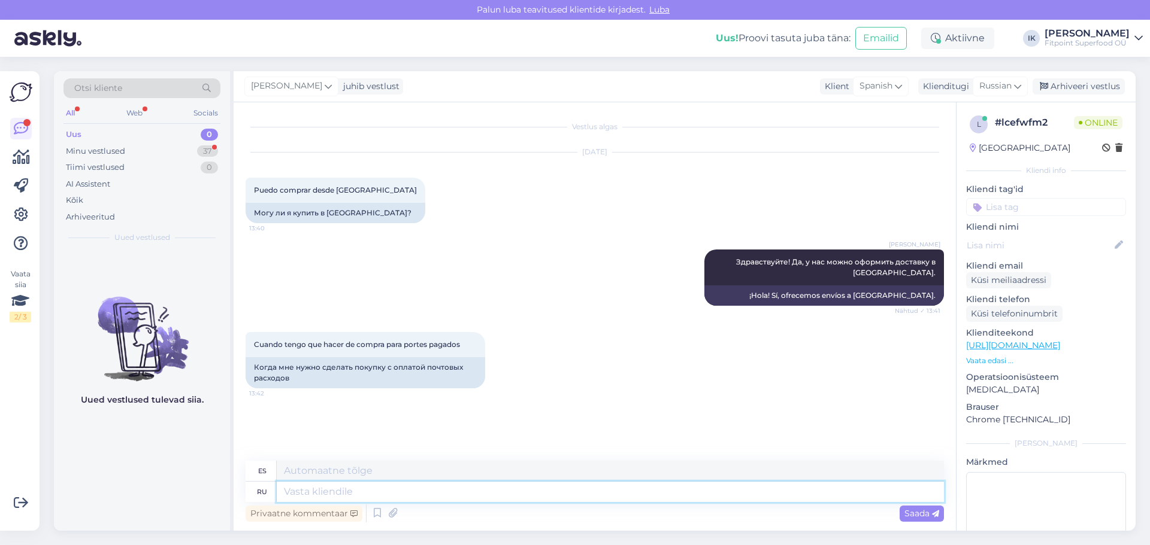
click at [347, 495] on textarea at bounding box center [610, 492] width 667 height 20
drag, startPoint x: 283, startPoint y: 372, endPoint x: 292, endPoint y: 386, distance: 16.6
click at [254, 370] on div "Когда мне нужно сделать покупку с оплатой почтовых расходов" at bounding box center [364, 372] width 239 height 31
click at [300, 382] on div "Когда мне нужно сделать покупку с оплатой почтовых расходов" at bounding box center [364, 372] width 239 height 31
drag, startPoint x: 297, startPoint y: 382, endPoint x: 241, endPoint y: 369, distance: 57.7
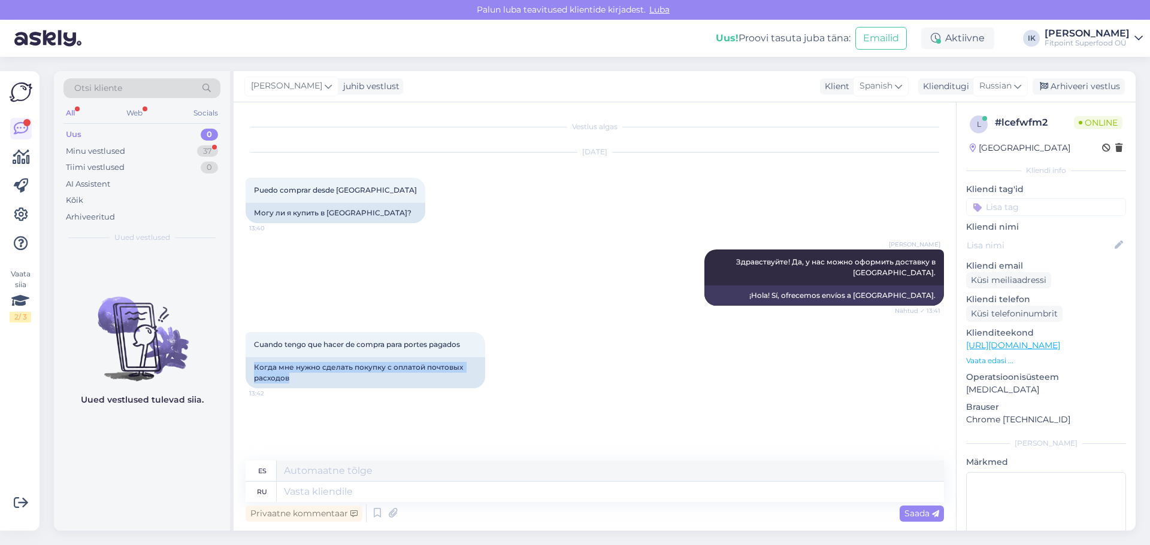
click at [241, 369] on div "Vestlus algas [DATE] Puedo comprar desde [GEOGRAPHIC_DATA] 13:40 Могу ли я купи…" at bounding box center [595, 316] width 722 height 429
copy div "Когда мне нужно сделать покупку с оплатой почтовых расходов"
click at [389, 494] on textarea at bounding box center [610, 492] width 667 height 20
paste textarea "Вам нужно оформить заказ прямо в нашем интернет-магазине, где вы сейчас находит…"
type textarea "Вам нужно оформить заказ прямо в нашем интернет-магазине, где вы сейчас находит…"
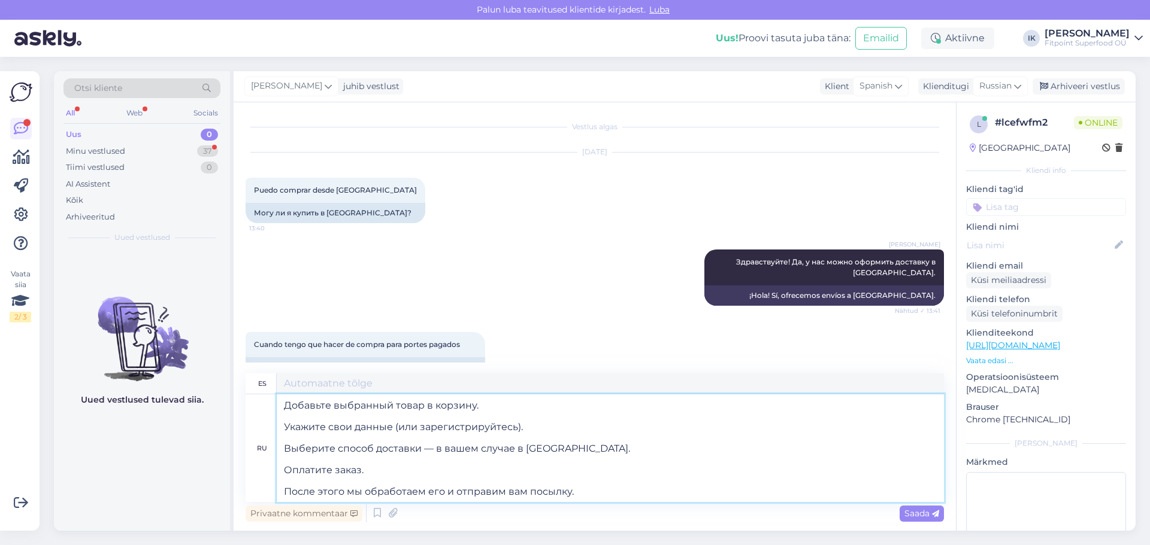
scroll to position [5, 0]
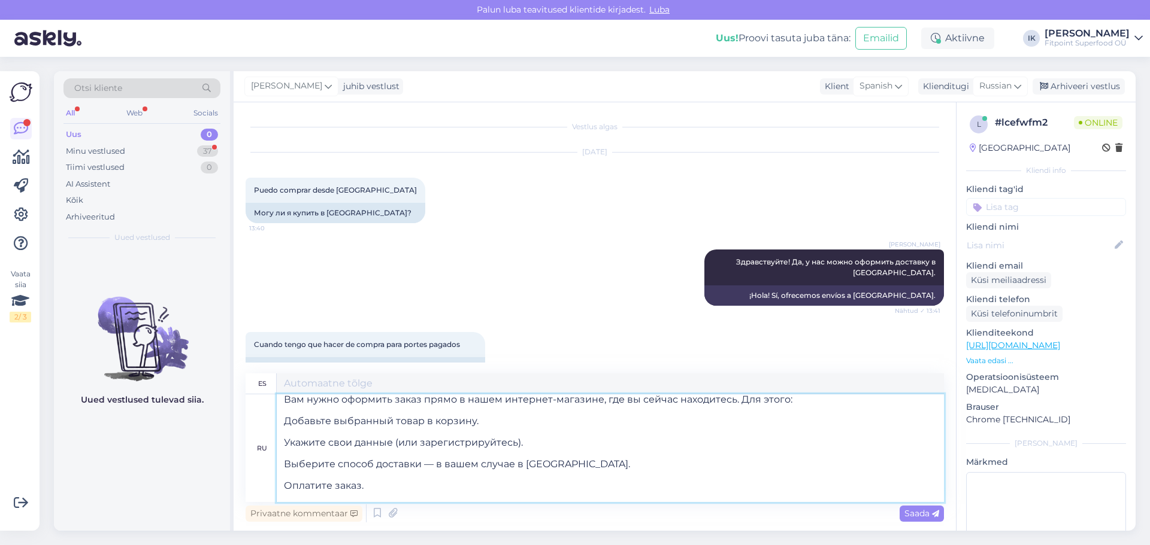
type textarea "Debes realizar un pedido directamente en nuestra tienda online, donde te encuen…"
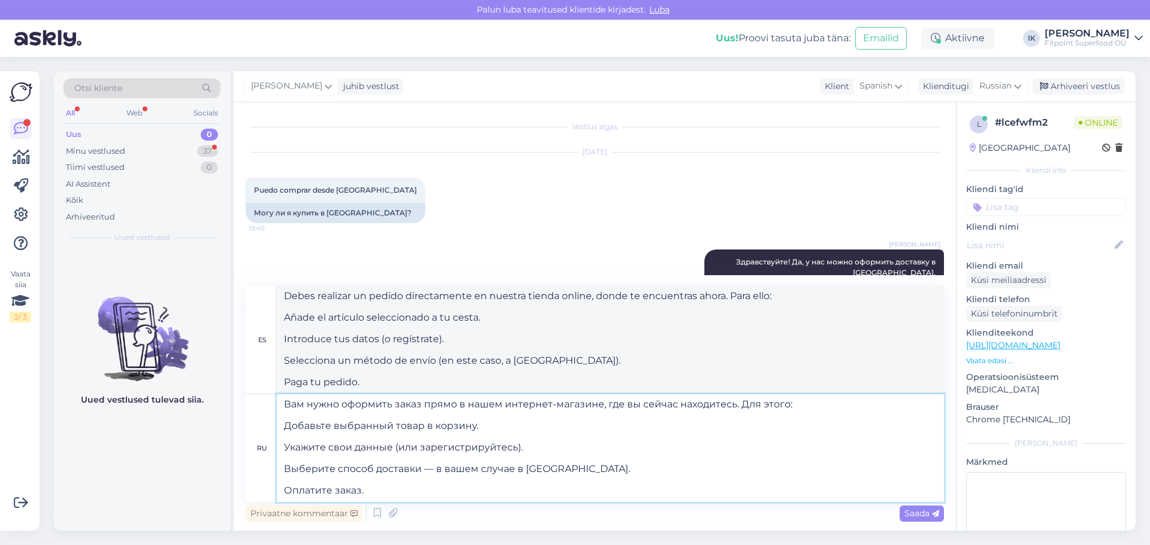
click at [448, 422] on textarea "Вам нужно оформить заказ прямо в нашем интернет-магазине, где вы сейчас находит…" at bounding box center [610, 449] width 667 height 108
click at [447, 417] on textarea "Вам нужно оформить заказ прямо в нашем интернет-магазине, где вы сейчас находит…" at bounding box center [610, 449] width 667 height 108
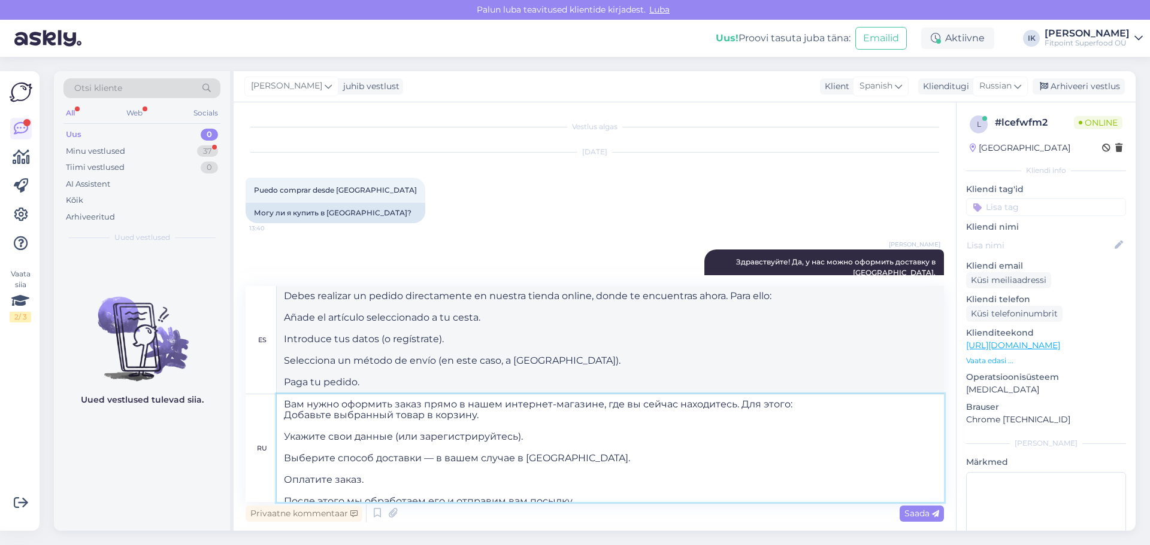
click at [381, 425] on textarea "Вам нужно оформить заказ прямо в нашем интернет-магазине, где вы сейчас находит…" at bounding box center [610, 449] width 667 height 108
type textarea "Вам нужно оформить заказ прямо в нашем интернет-магазине, где вы сейчас находит…"
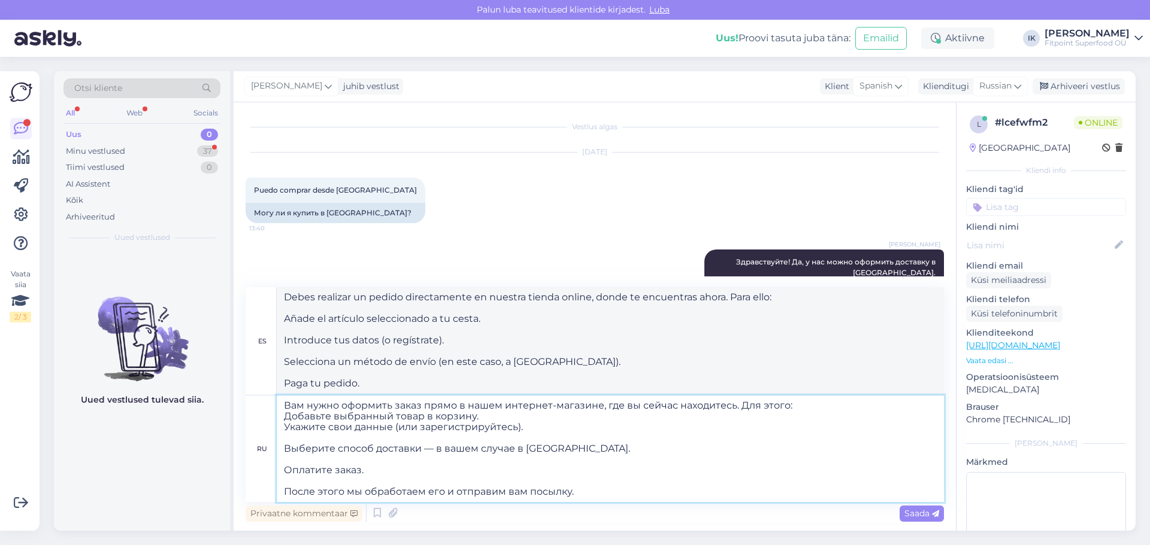
type textarea "Debes realizar un pedido directamente en nuestra tienda online, donde te ahora.…"
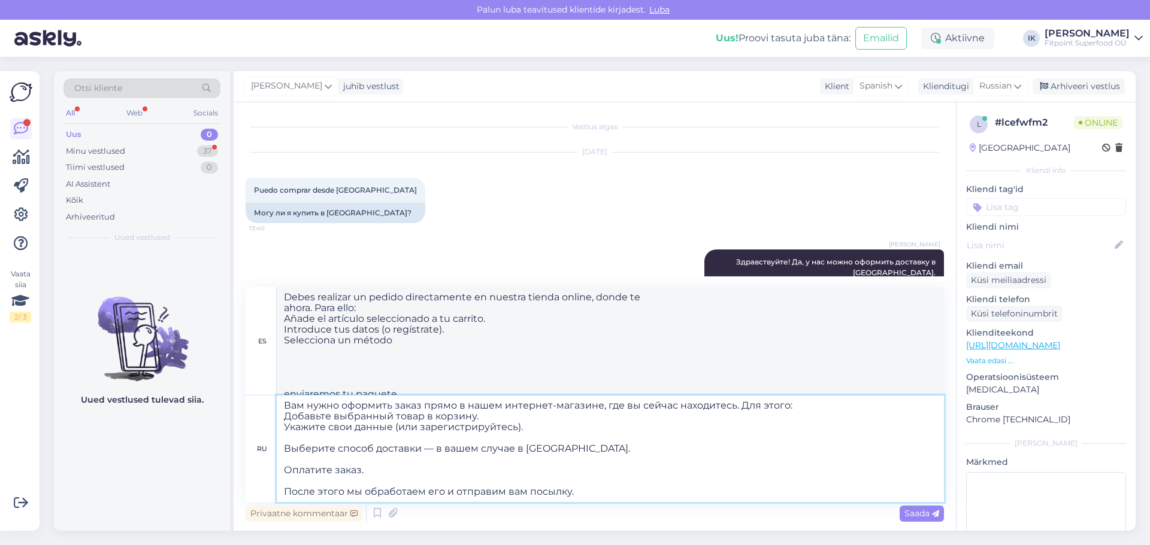
click at [353, 440] on textarea "Вам нужно оформить заказ прямо в нашем интернет-магазине, где вы сейчас находит…" at bounding box center [610, 449] width 667 height 107
type textarea "Вам нужно оформить заказ прямо в нашем интернет-магазине, где вы сейчас находит…"
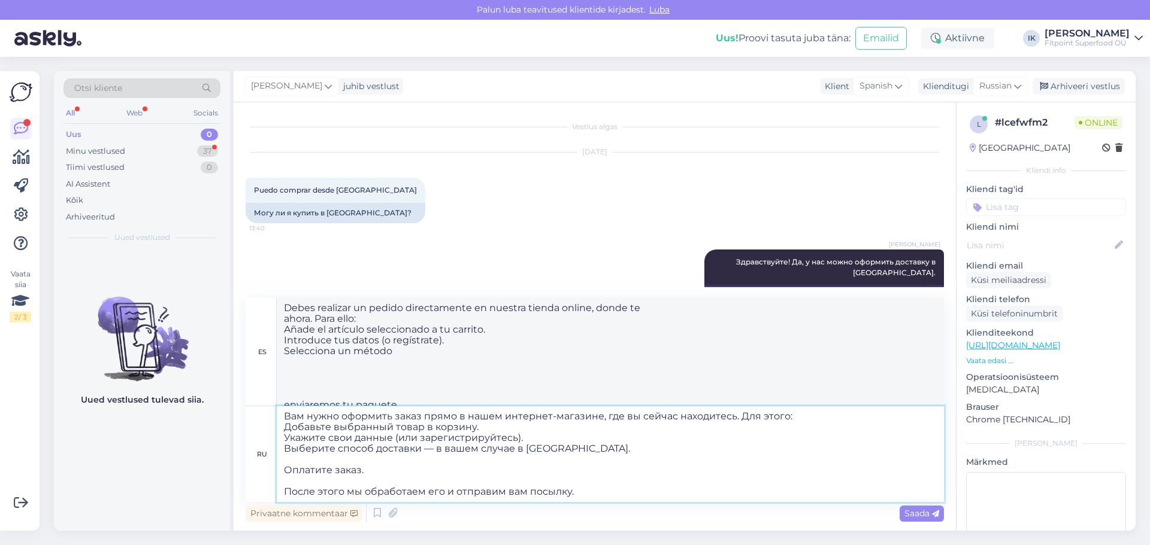
click at [369, 468] on textarea "Вам нужно оформить заказ прямо в нашем интернет-магазине, где вы сейчас находит…" at bounding box center [610, 455] width 667 height 96
type textarea "Debes realizar un pedido directamente en nuestra tienda online, donde te encuen…"
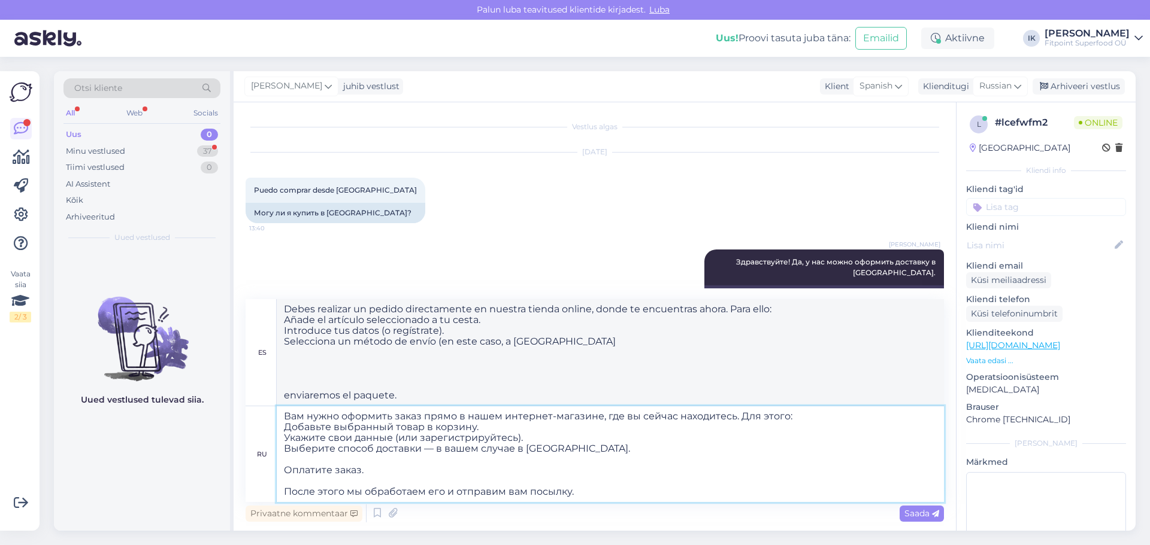
click at [372, 458] on textarea "Вам нужно оформить заказ прямо в нашем интернет-магазине, где вы сейчас находит…" at bounding box center [610, 455] width 667 height 96
type textarea "Вам нужно оформить заказ прямо в нашем интернет-магазине, где вы сейчас находит…"
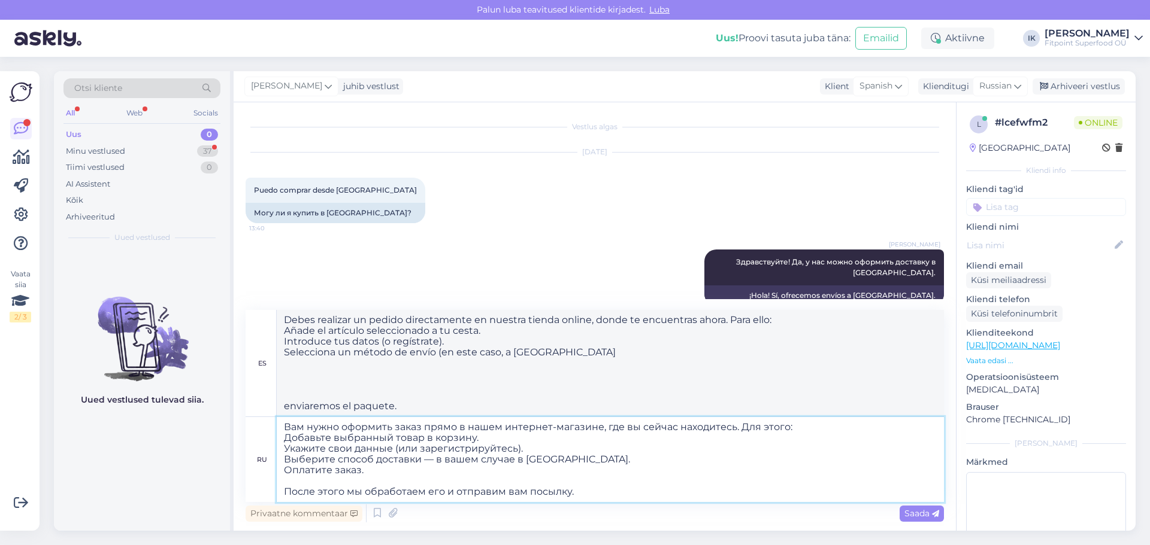
type textarea "Debes realizar un pedido directamente en nuestra tienda online, donde te encuen…"
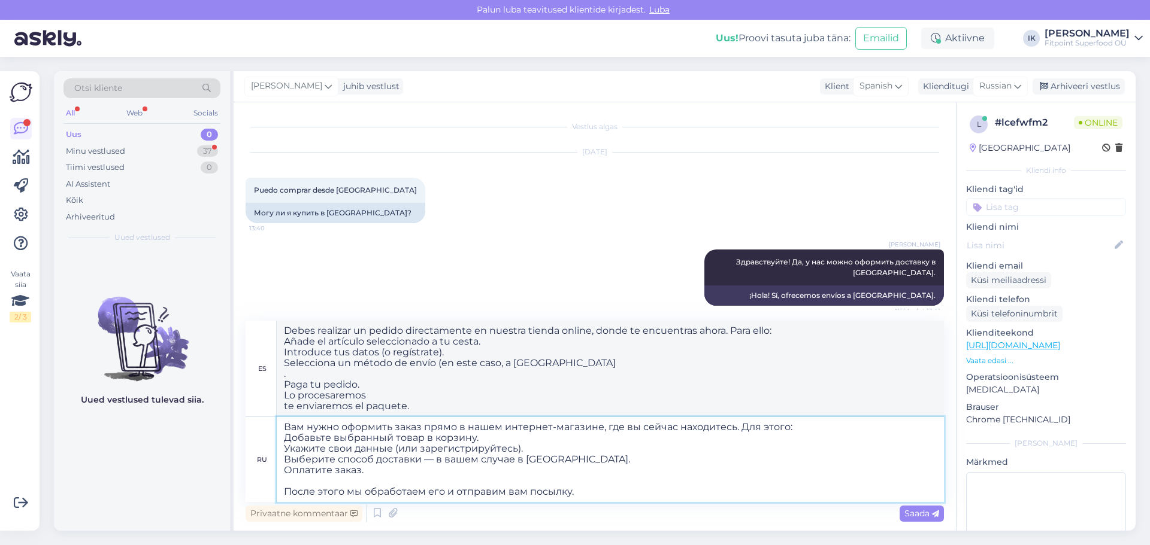
click at [365, 477] on textarea "Вам нужно оформить заказ прямо в нашем интернет-магазине, где вы сейчас находит…" at bounding box center [610, 459] width 667 height 85
type textarea "Вам нужно оформить заказ прямо в нашем интернет-магазине, где вы сейчас находит…"
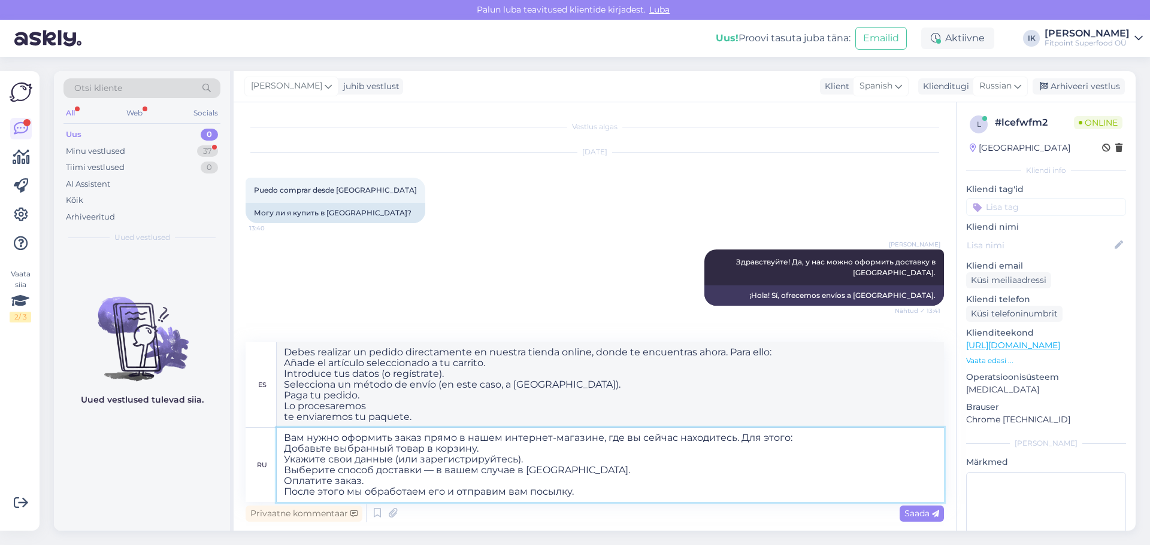
type textarea "Debes realizar un pedido directamente en nuestra tienda online, donde te encuen…"
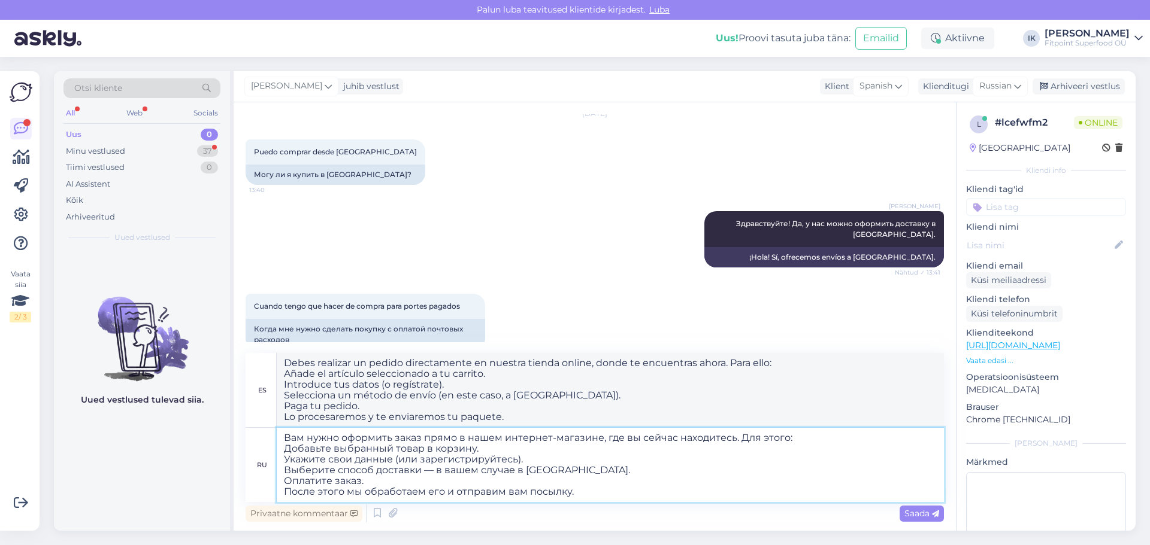
scroll to position [59, 0]
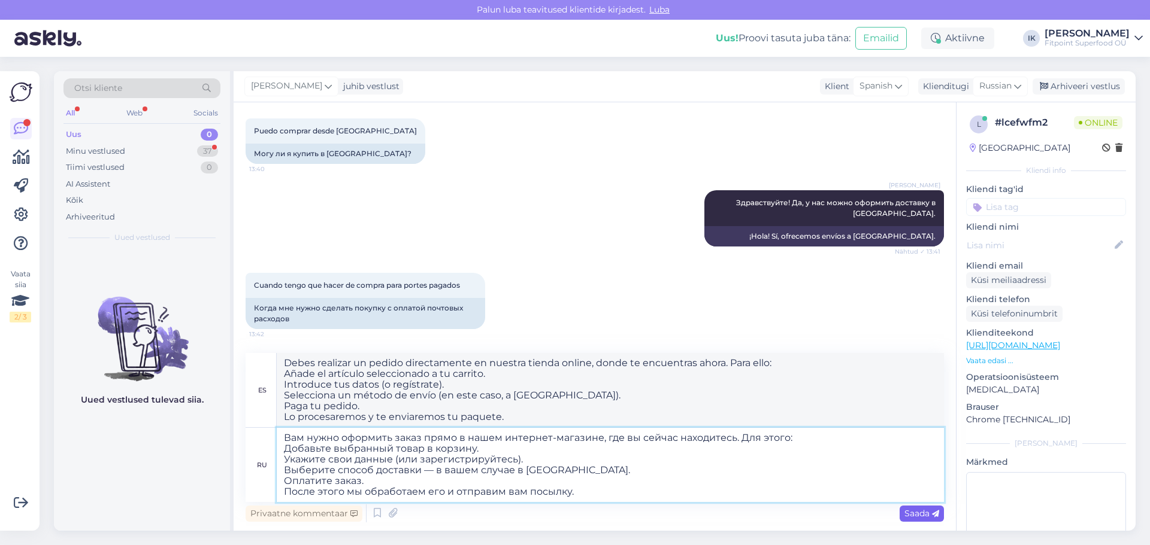
type textarea "Вам нужно оформить заказ прямо в нашем интернет-магазине, где вы сейчас находит…"
click at [912, 509] on span "Saada" at bounding box center [921, 513] width 35 height 11
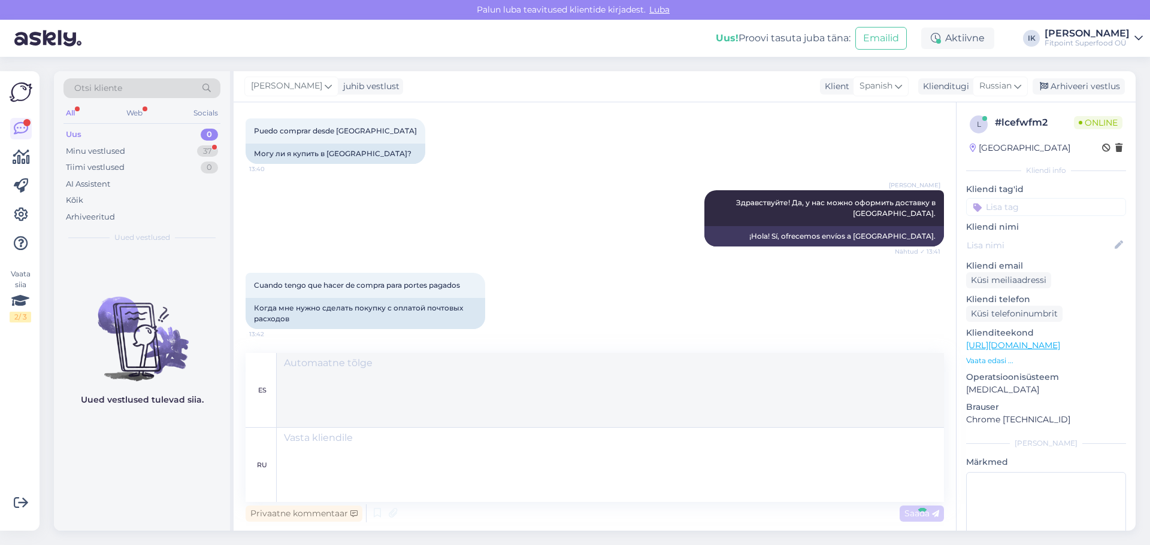
scroll to position [153, 0]
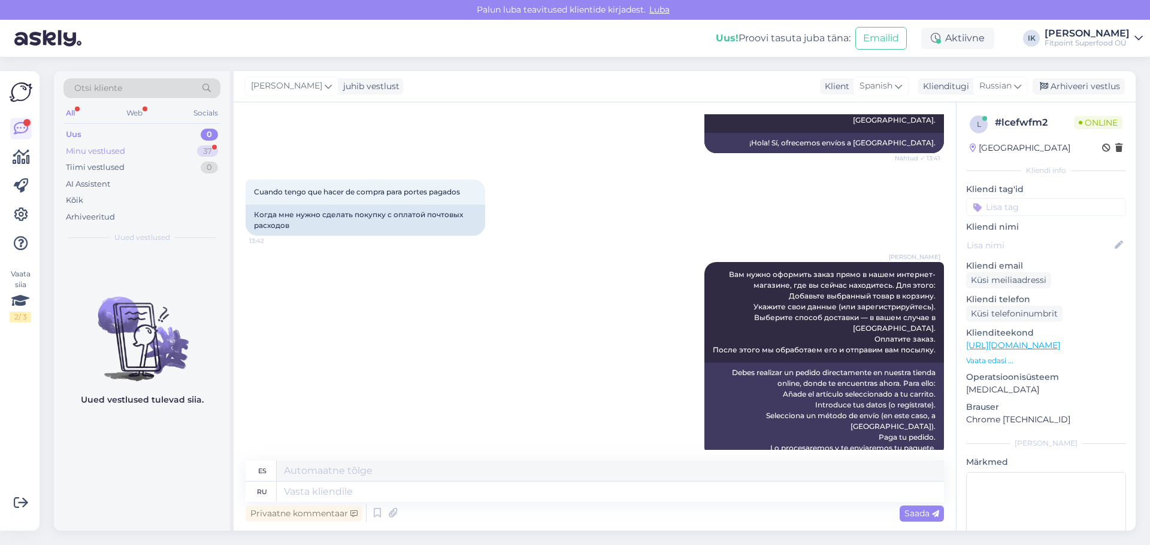
click at [111, 154] on div "Minu vestlused" at bounding box center [95, 151] width 59 height 12
